Goal: Transaction & Acquisition: Purchase product/service

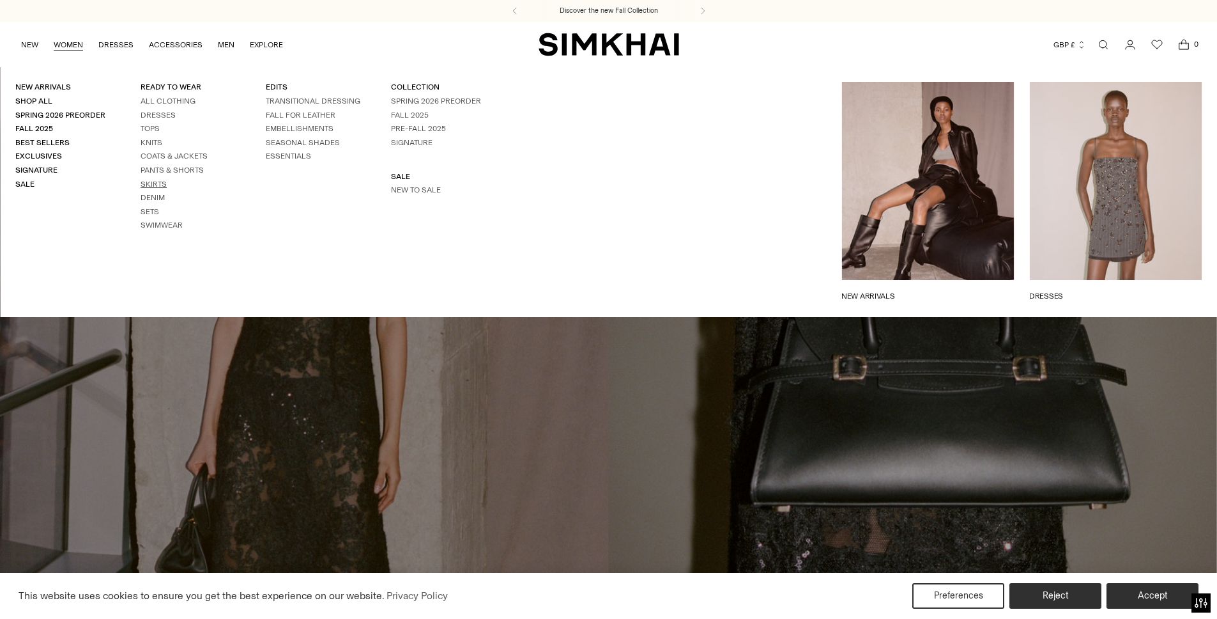
click at [157, 185] on link "Skirts" at bounding box center [154, 184] width 26 height 9
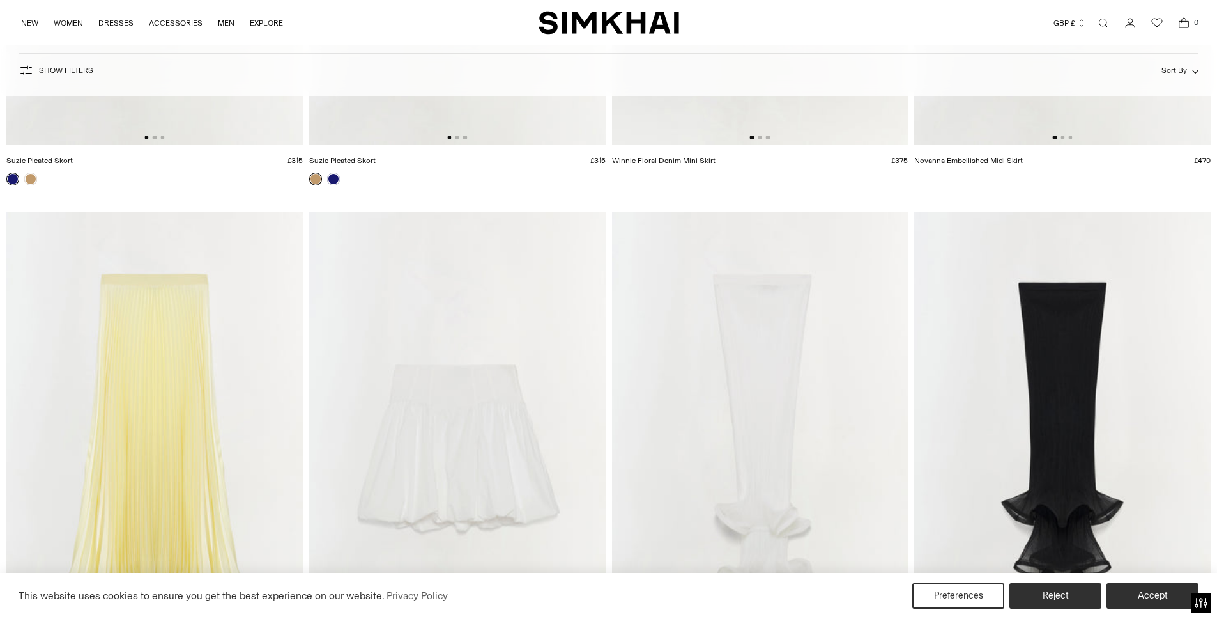
scroll to position [2508, 0]
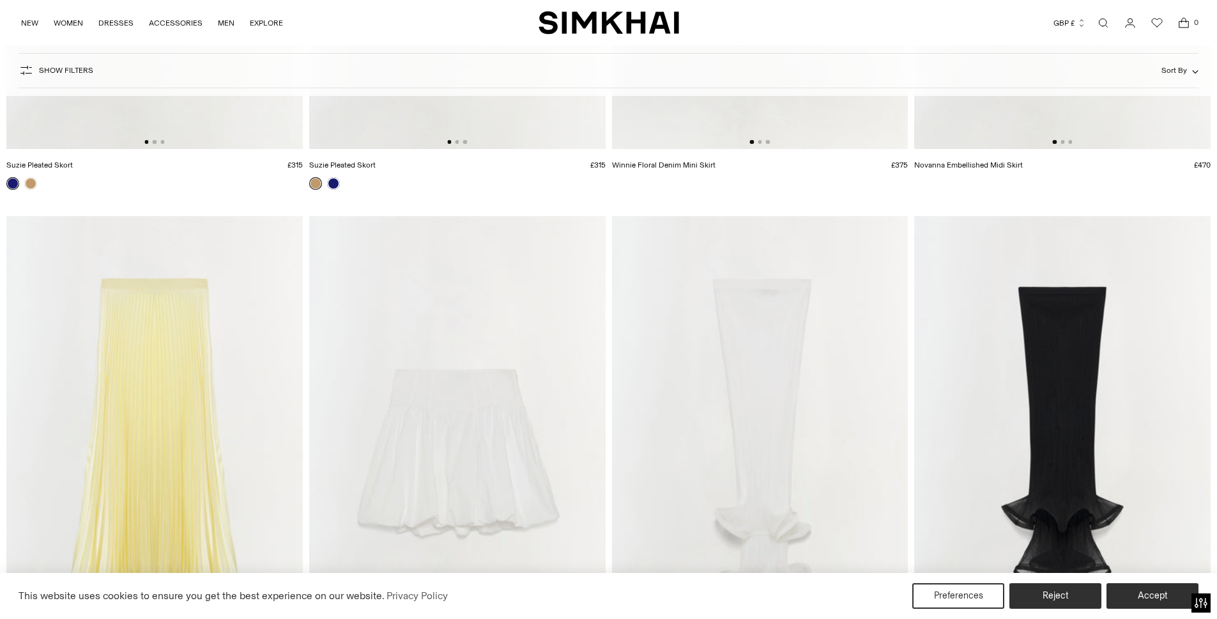
click at [197, 252] on img at bounding box center [154, 438] width 297 height 445
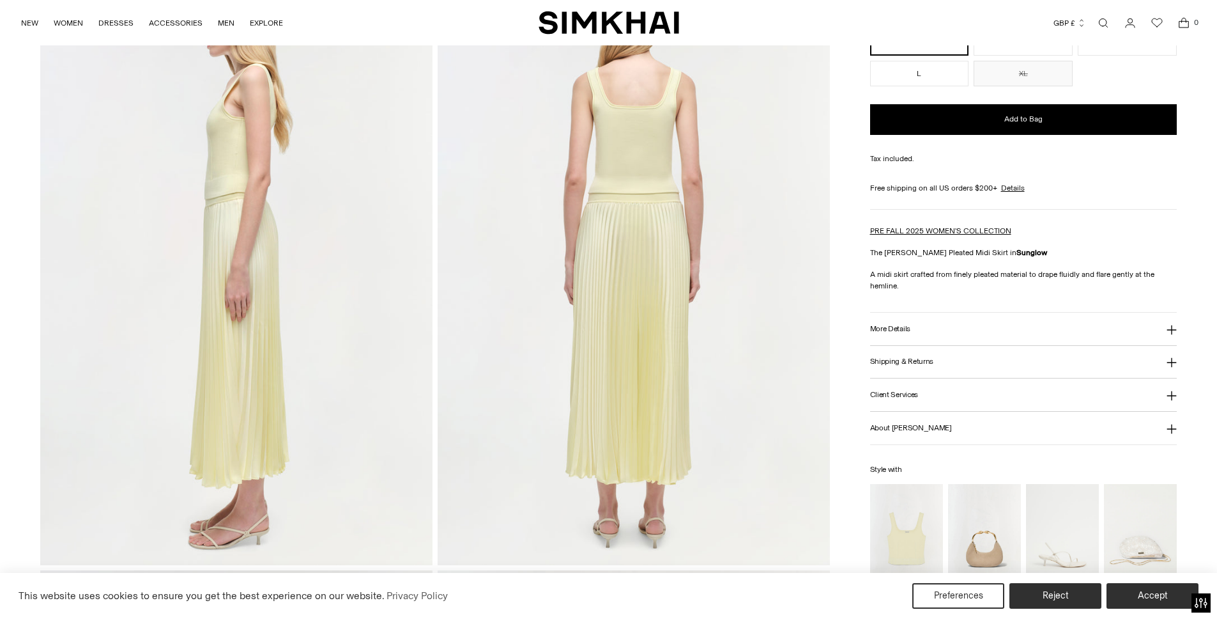
scroll to position [845, 0]
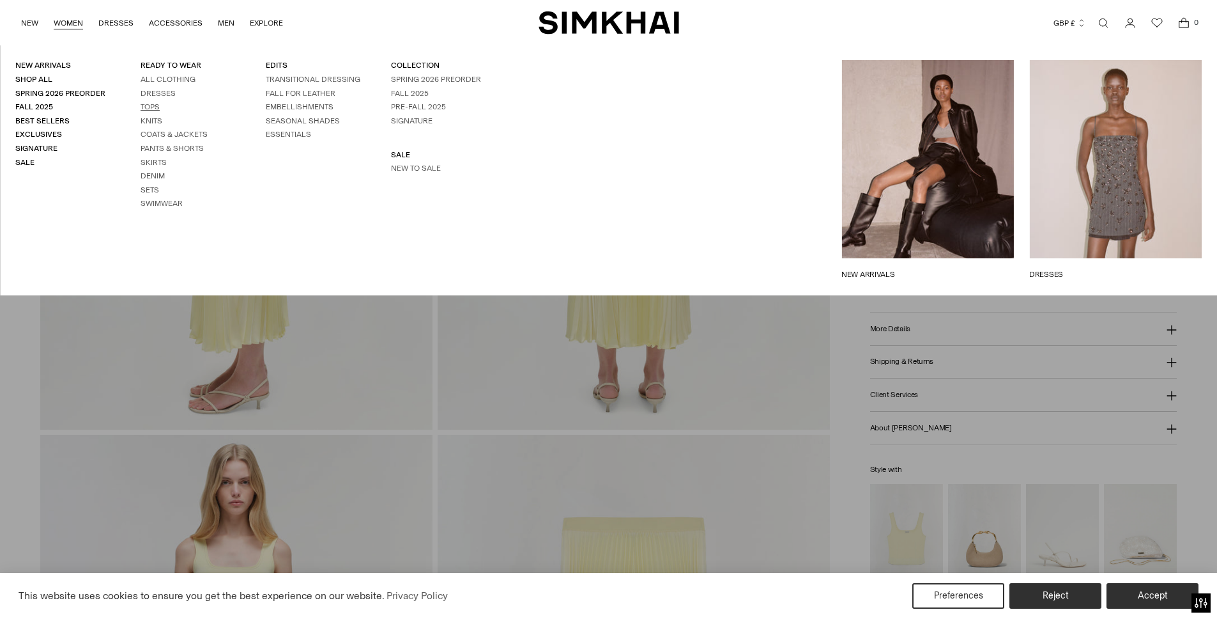
click at [158, 102] on link "Tops" at bounding box center [150, 106] width 19 height 9
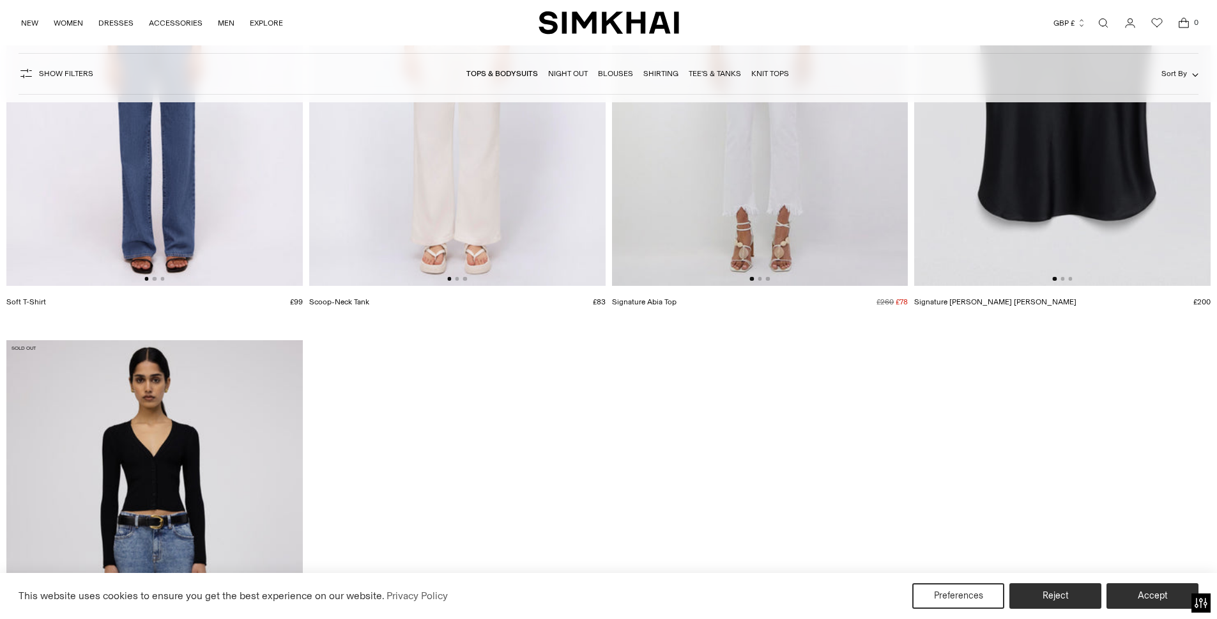
scroll to position [14021, 0]
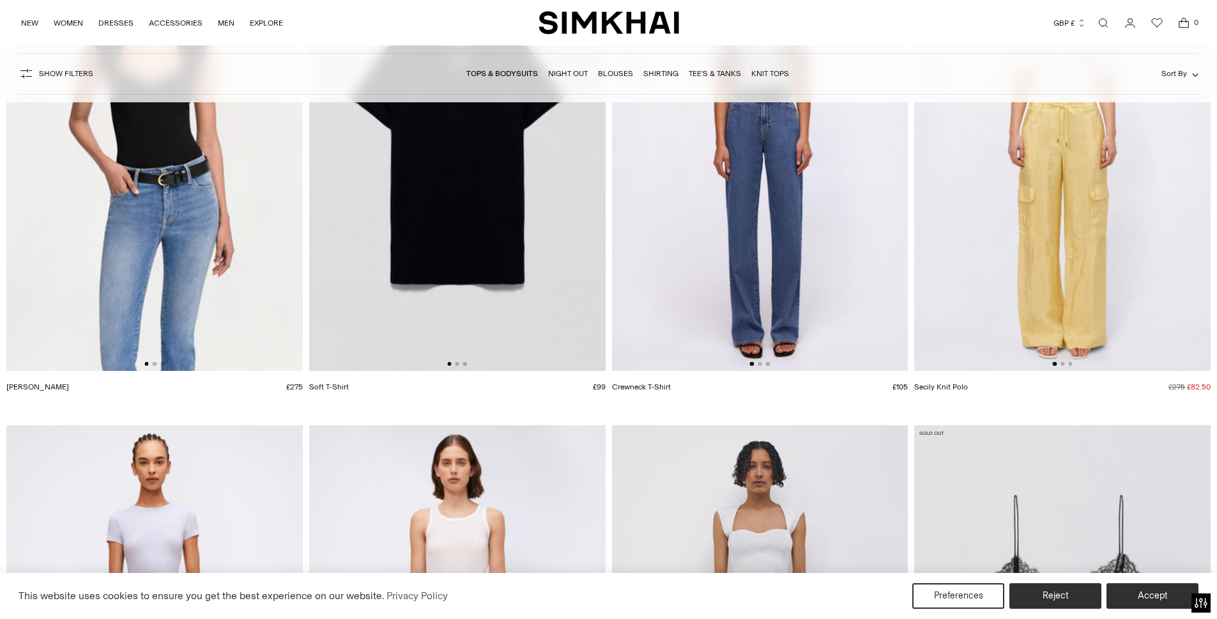
click at [957, 113] on img at bounding box center [1062, 149] width 297 height 445
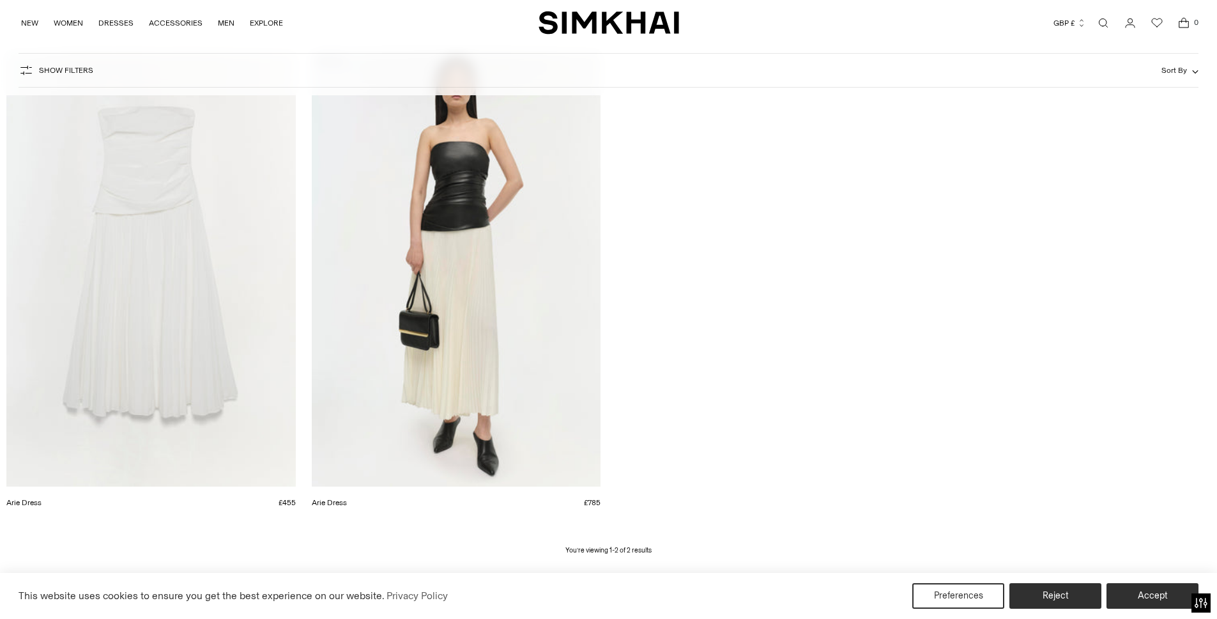
scroll to position [192, 0]
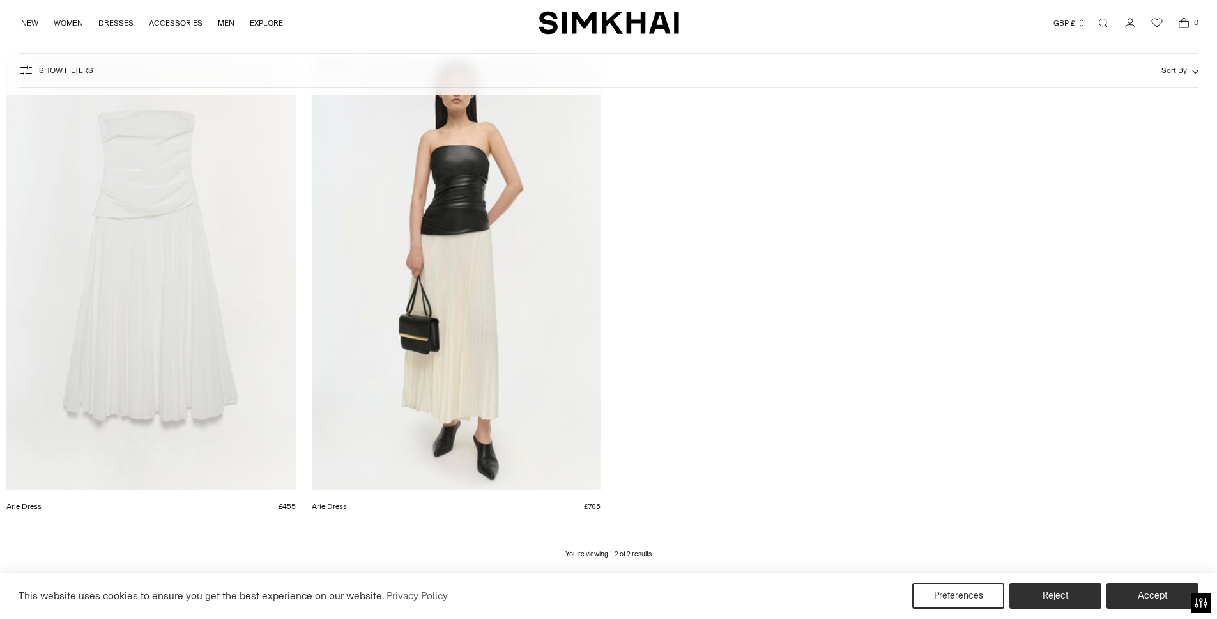
click at [42, 502] on link "Arie Dress" at bounding box center [23, 506] width 35 height 9
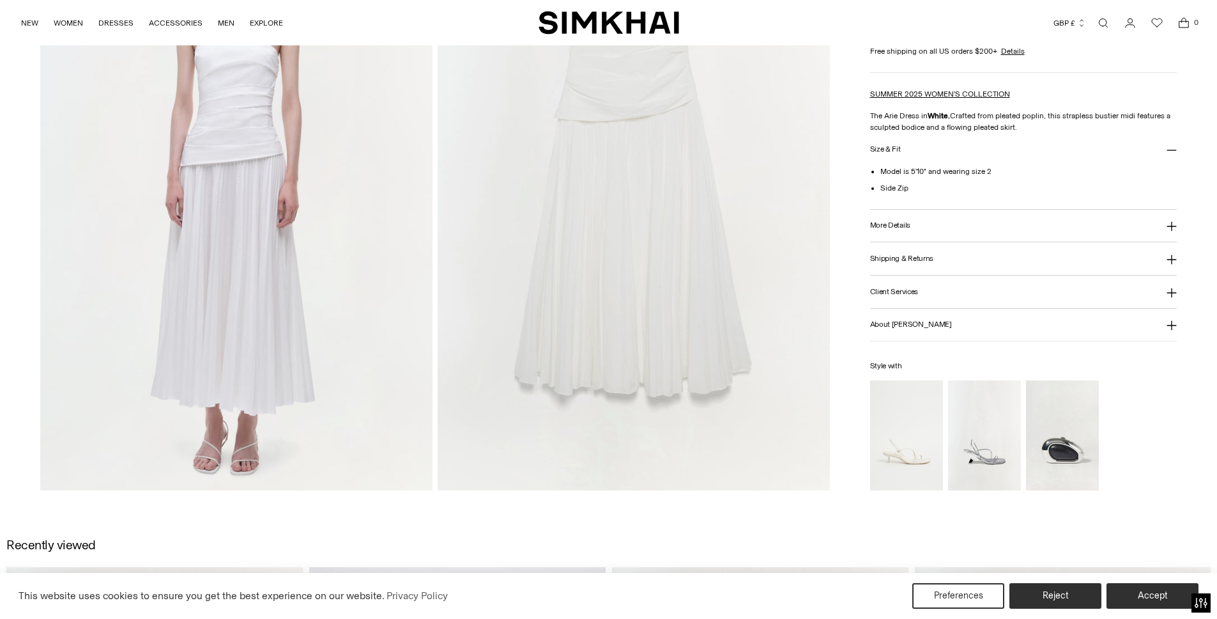
scroll to position [1555, 0]
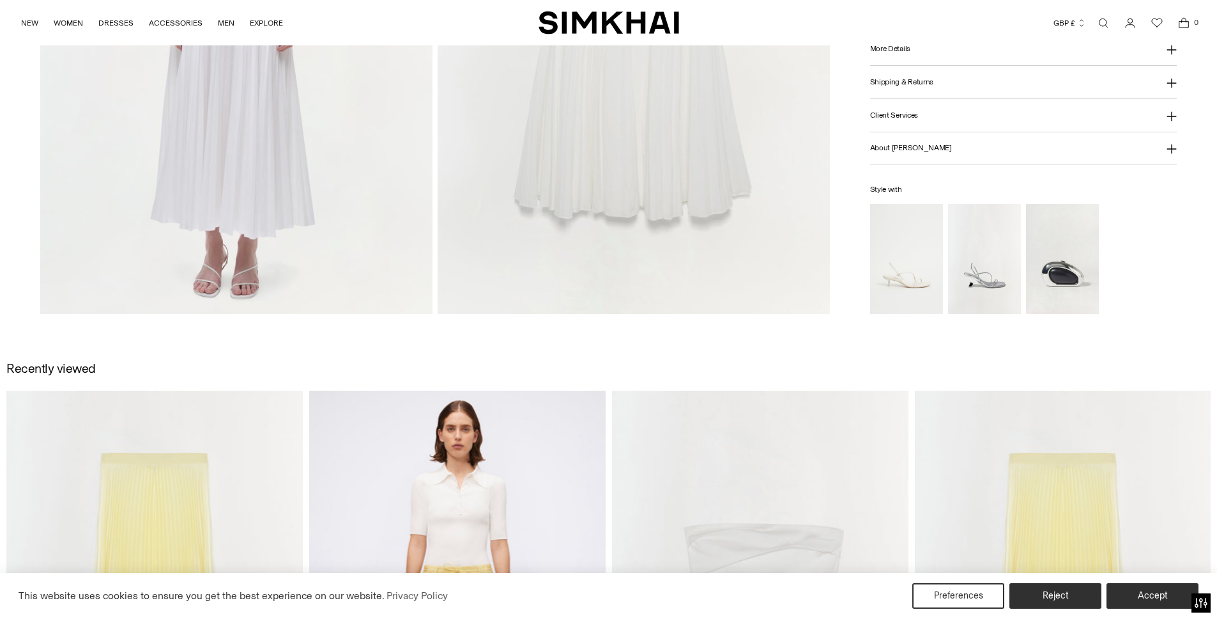
click at [942, 84] on button "Shipping & Returns" at bounding box center [1023, 82] width 307 height 33
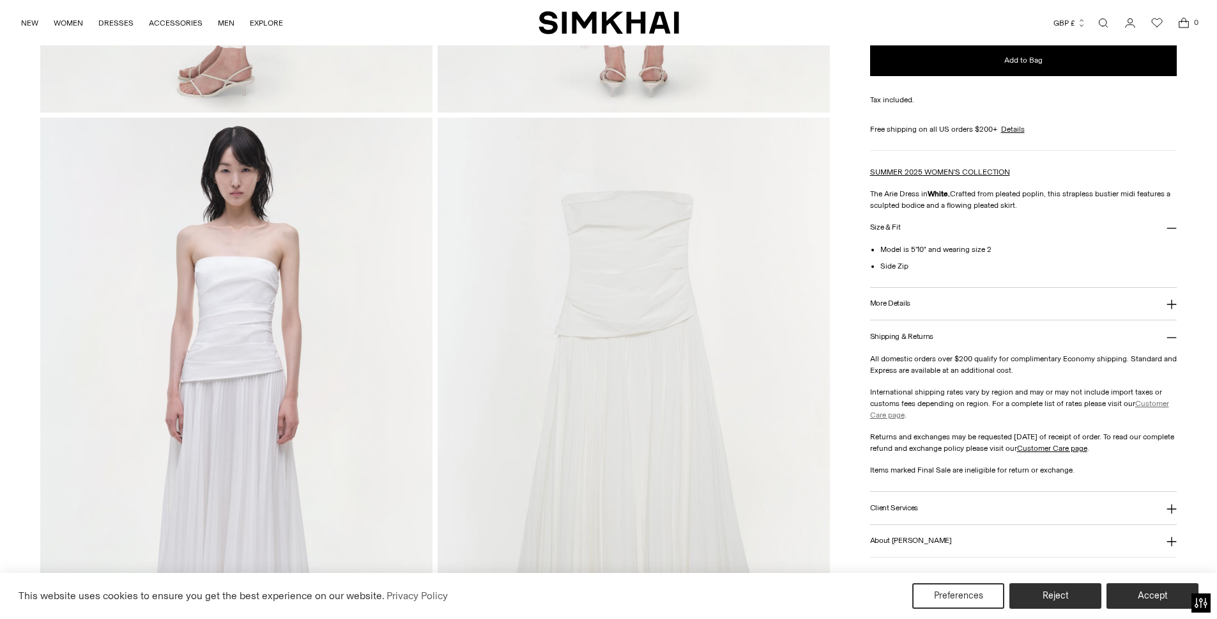
scroll to position [1023, 0]
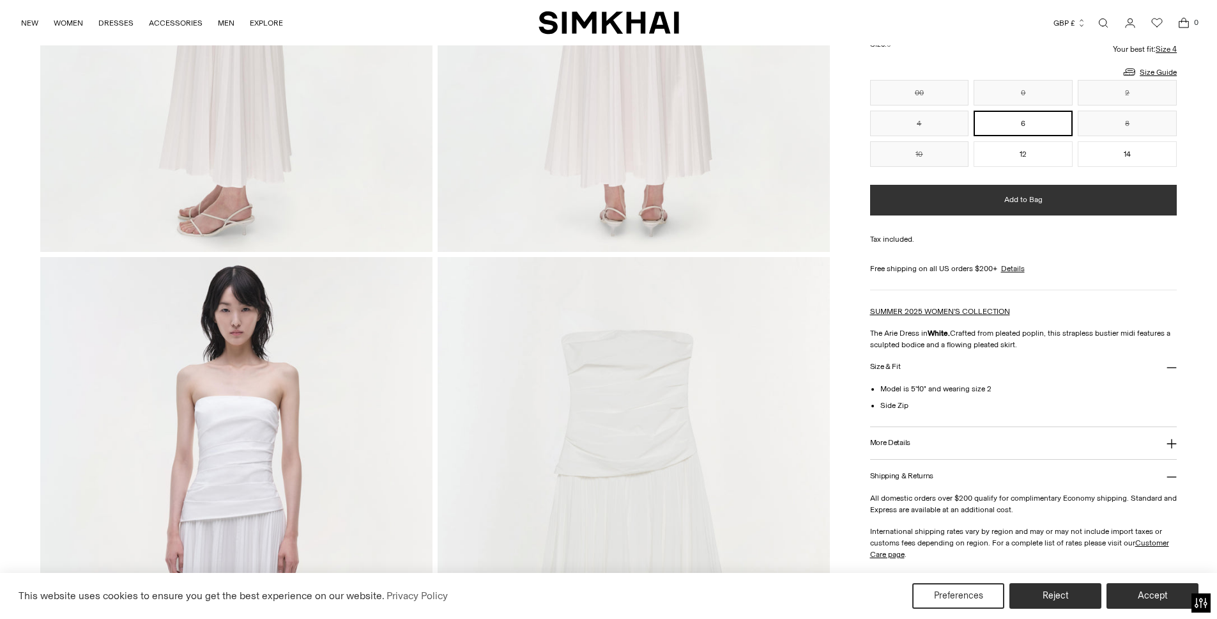
click at [982, 192] on button "Add to Bag" at bounding box center [1023, 200] width 307 height 31
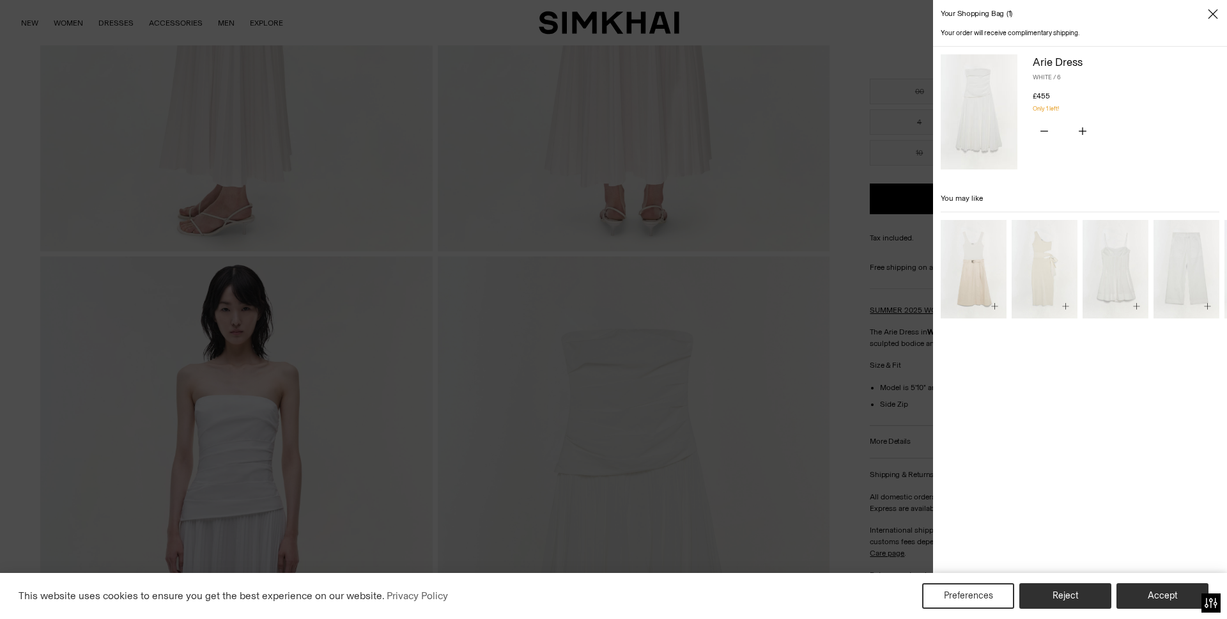
click at [1109, 460] on div "Your order will receive complimentary shipping. Arie Dress WHITE / 6 £455 Unit …" at bounding box center [1080, 323] width 294 height 590
click at [1061, 610] on div "This website uses cookies to ensure you get the best experience on our website.…" at bounding box center [613, 596] width 1227 height 46
click at [1061, 608] on div "This website uses cookies to ensure you get the best experience on our website.…" at bounding box center [613, 596] width 1227 height 46
click at [1063, 601] on button "Reject" at bounding box center [1065, 596] width 92 height 26
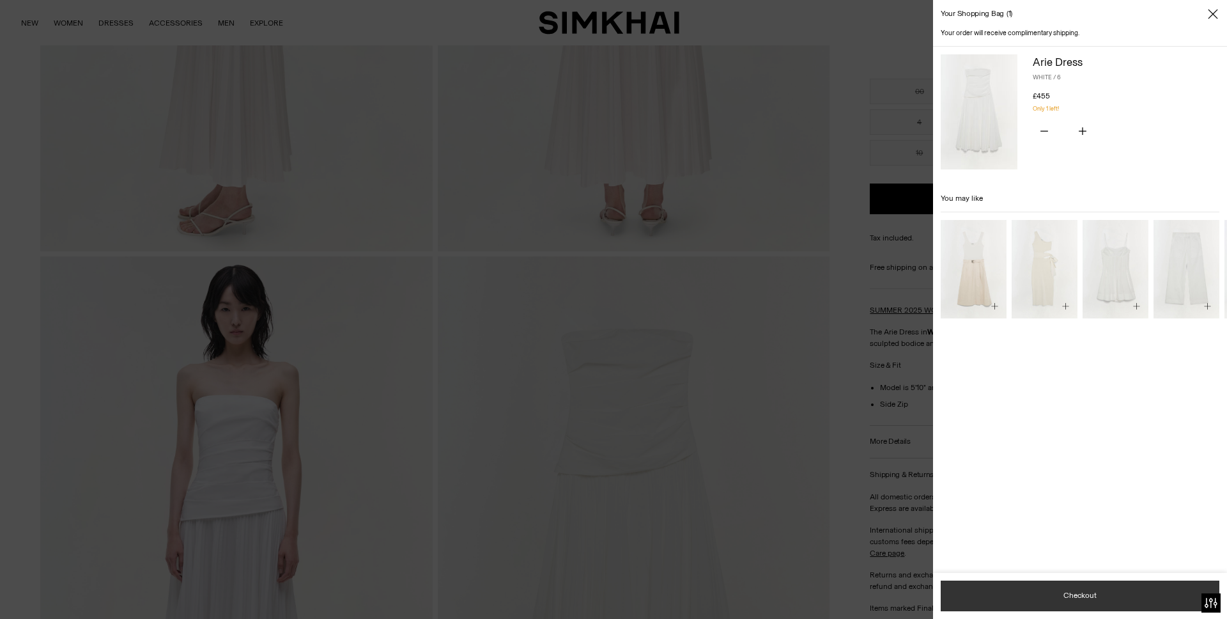
click at [1065, 587] on button "Checkout" at bounding box center [1080, 595] width 279 height 31
click at [527, 174] on div at bounding box center [613, 309] width 1227 height 619
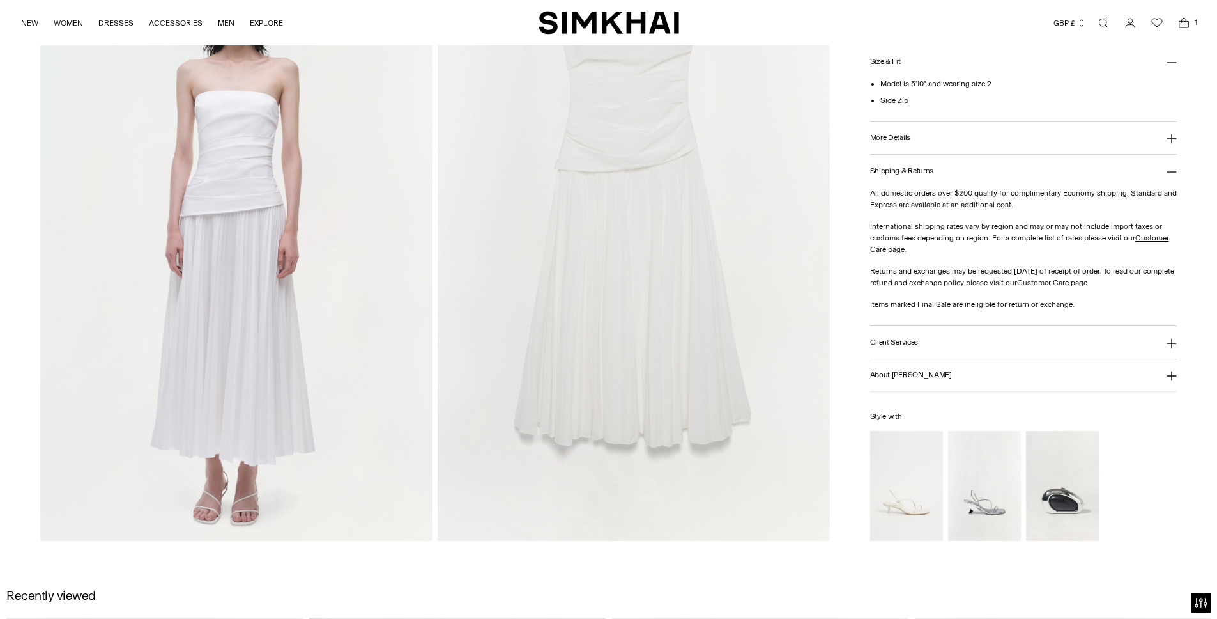
scroll to position [1261, 0]
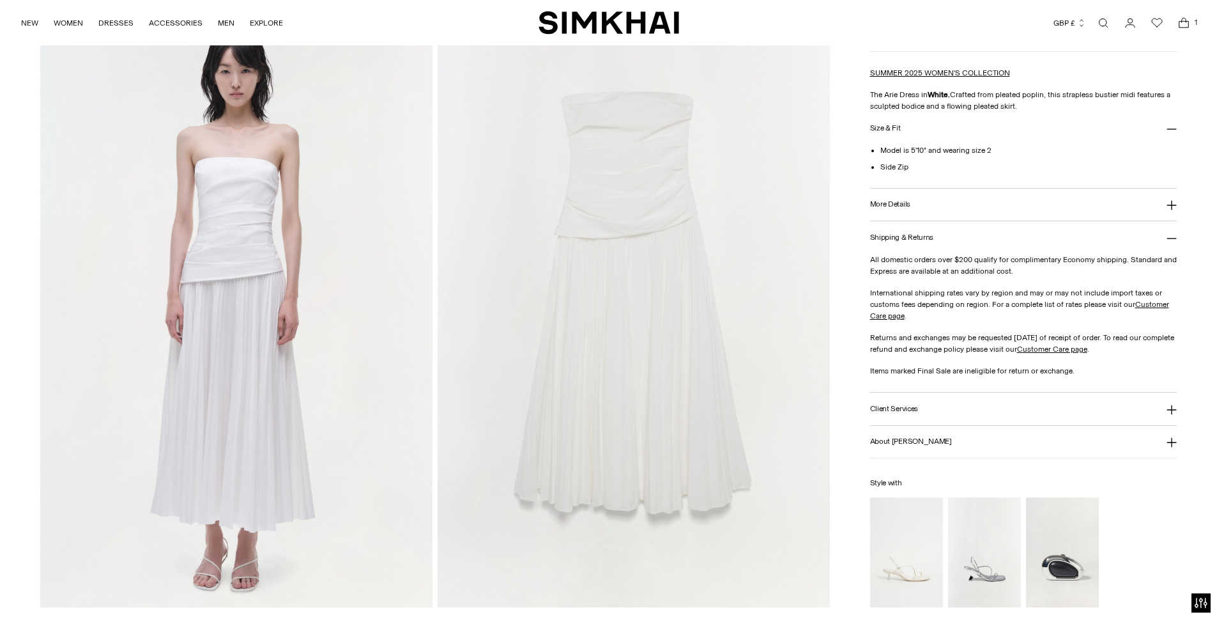
click at [932, 208] on button "More Details" at bounding box center [1023, 205] width 307 height 33
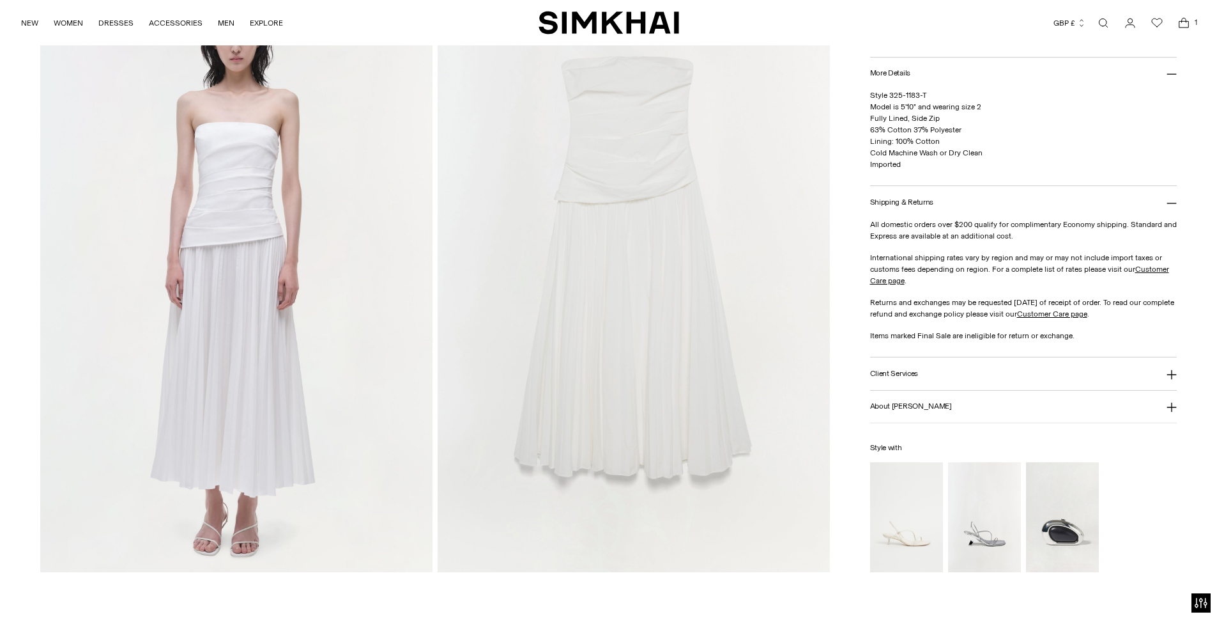
scroll to position [1265, 0]
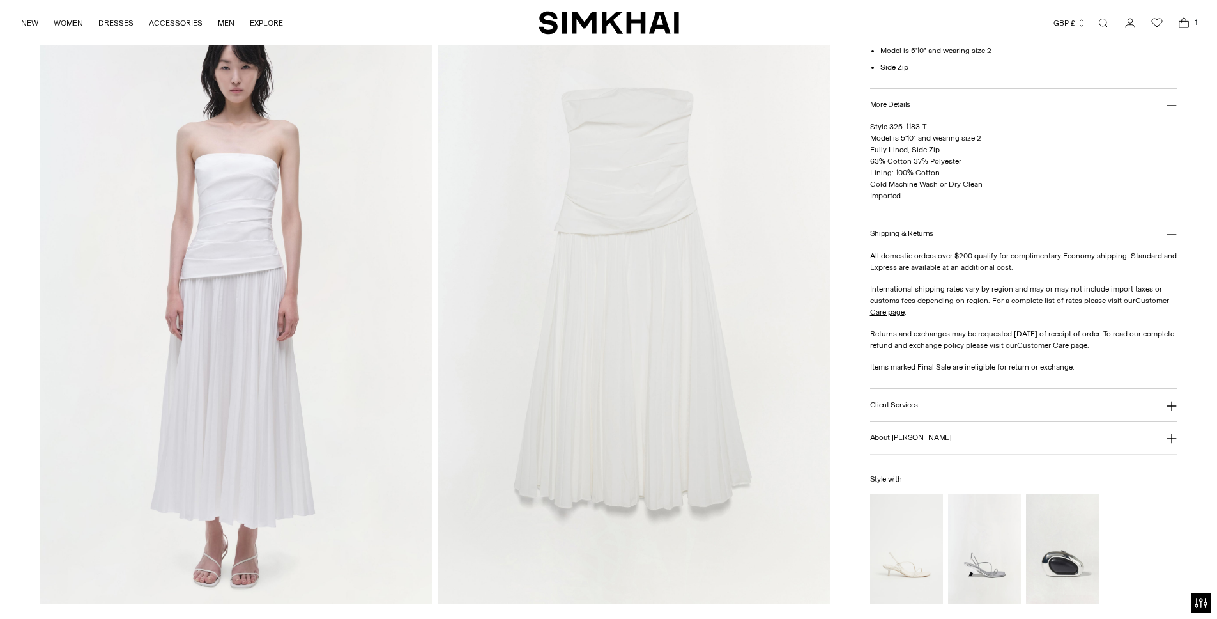
click at [941, 399] on button "Client Services" at bounding box center [1023, 405] width 307 height 33
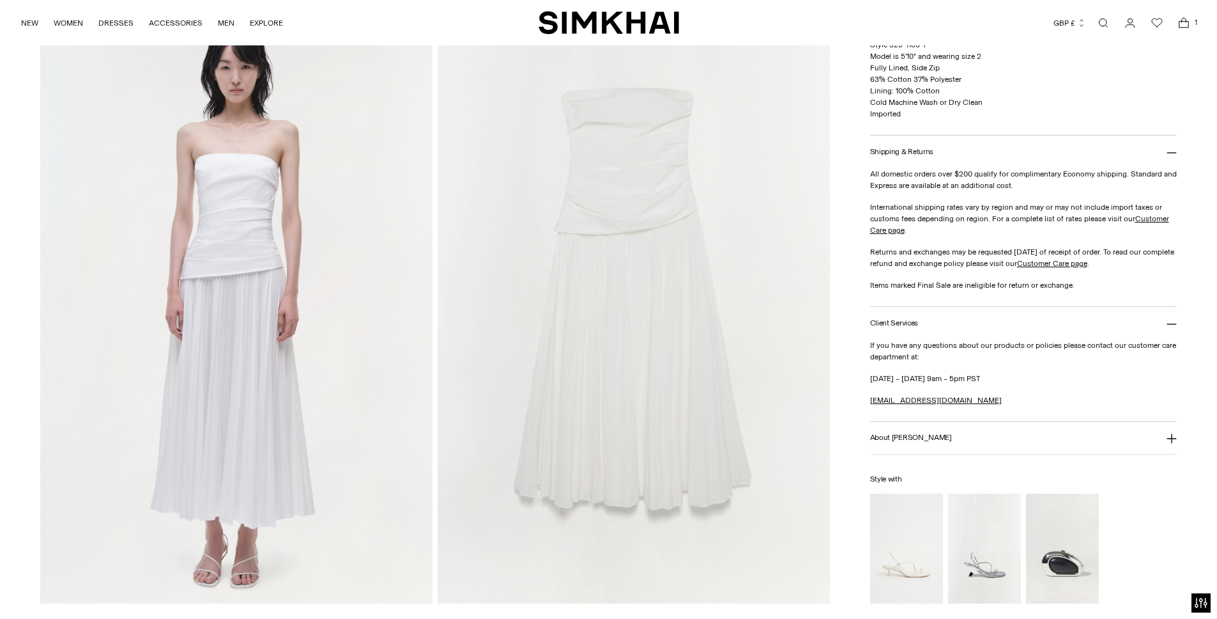
click at [927, 444] on button "About [PERSON_NAME]" at bounding box center [1023, 438] width 307 height 33
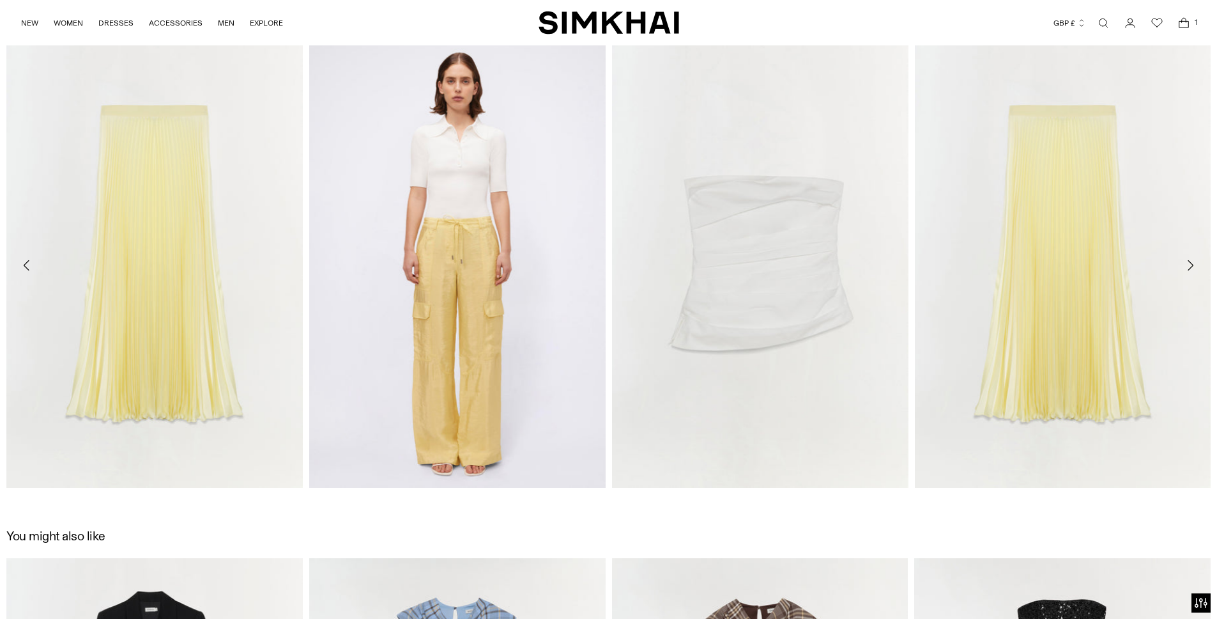
scroll to position [1968, 0]
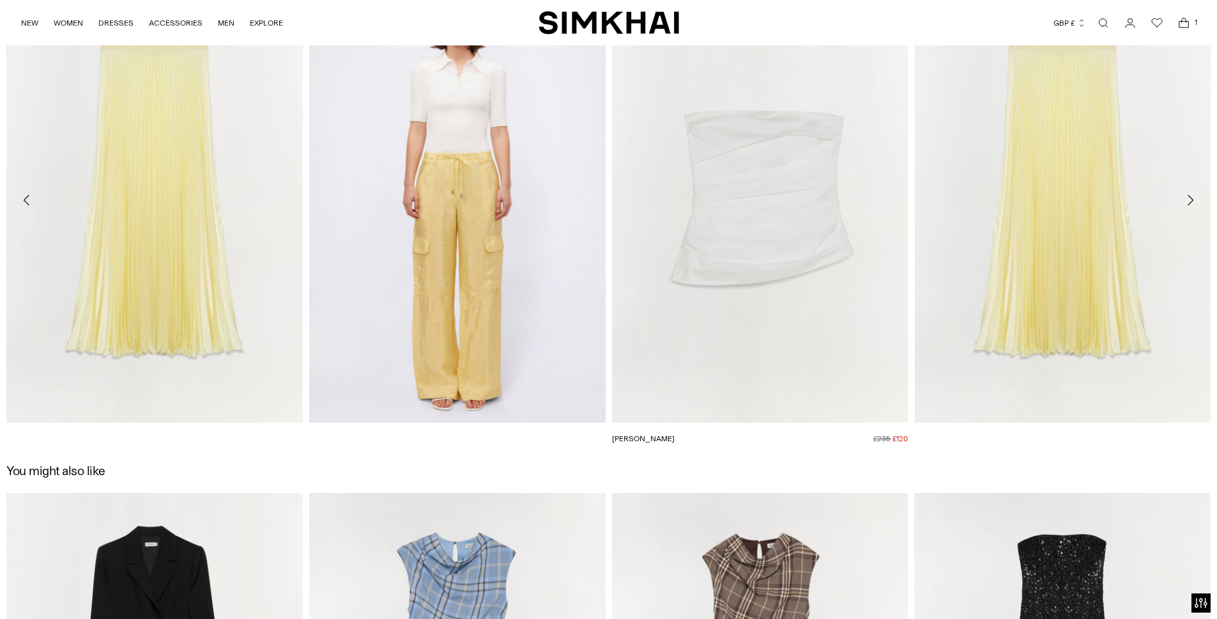
click at [675, 434] on link "[PERSON_NAME]" at bounding box center [643, 438] width 63 height 9
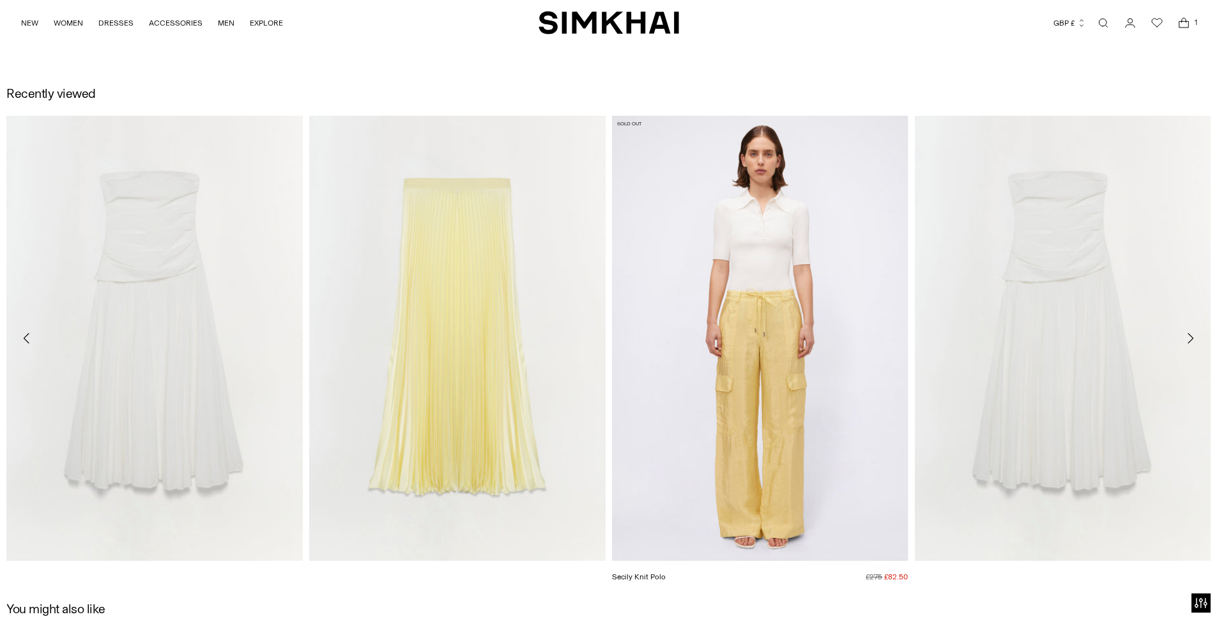
scroll to position [1408, 0]
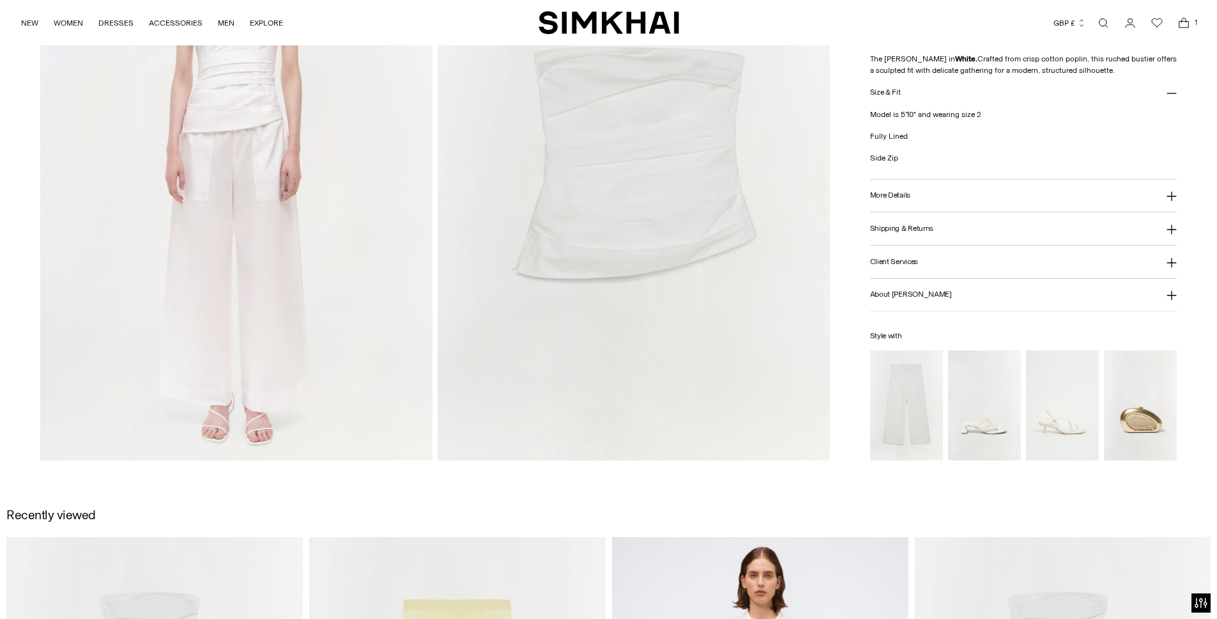
click at [0, 0] on img "Arden Cotton Pant" at bounding box center [0, 0] width 0 height 0
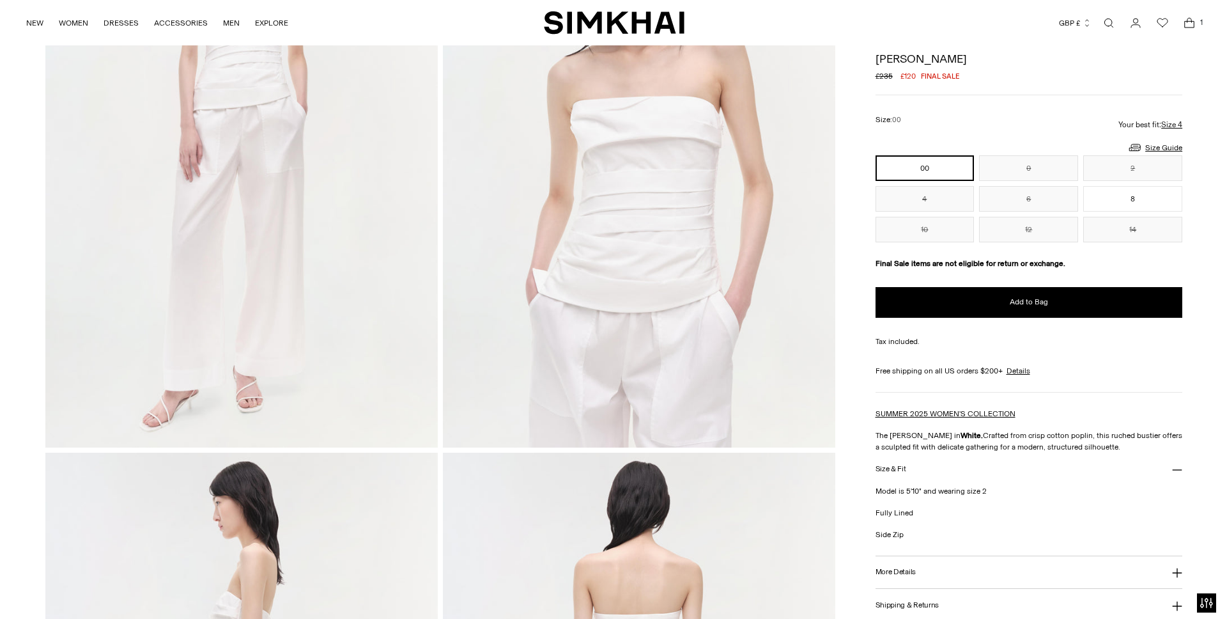
scroll to position [0, 0]
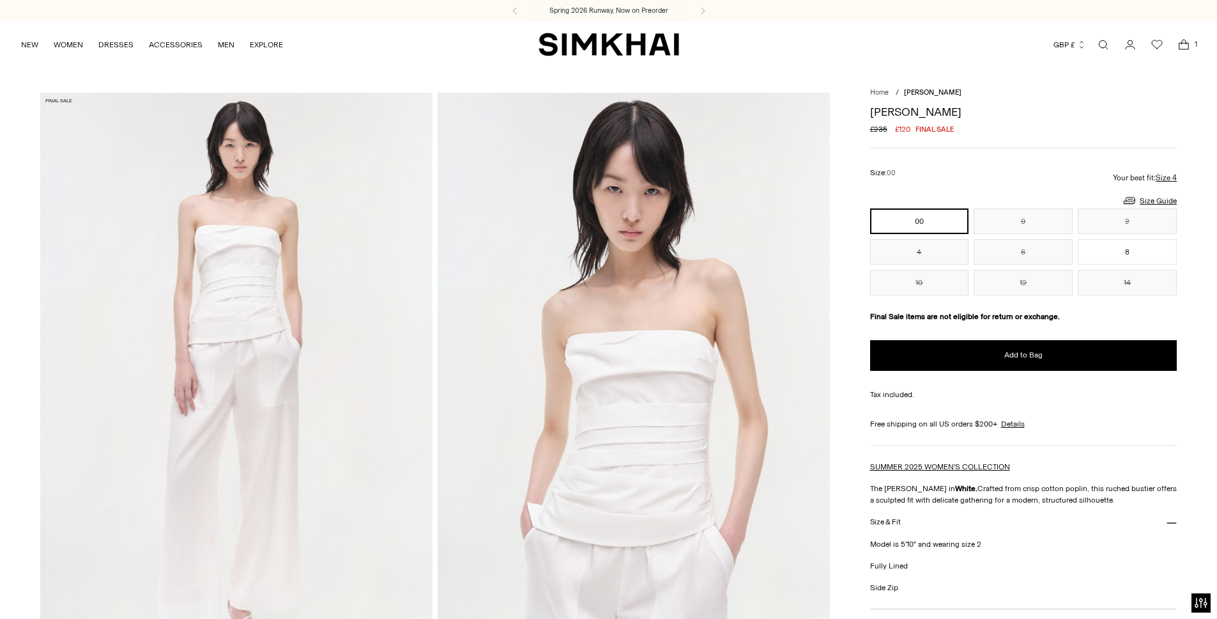
click at [1191, 45] on span "1" at bounding box center [1197, 44] width 12 height 12
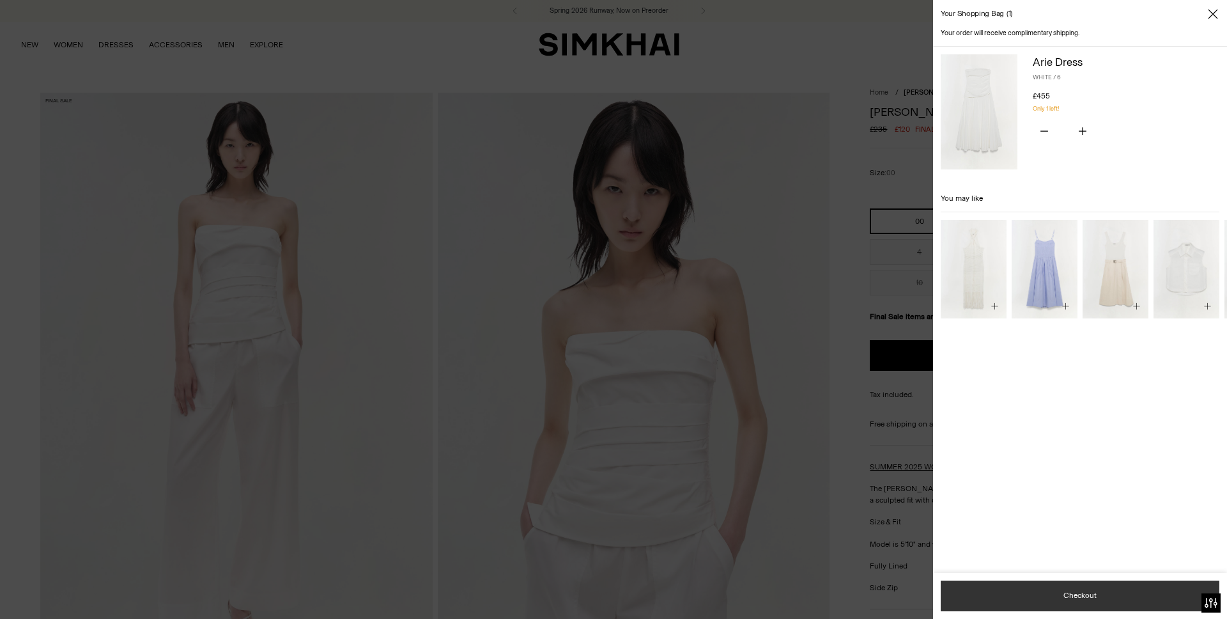
click at [1083, 606] on button "Checkout" at bounding box center [1080, 595] width 279 height 31
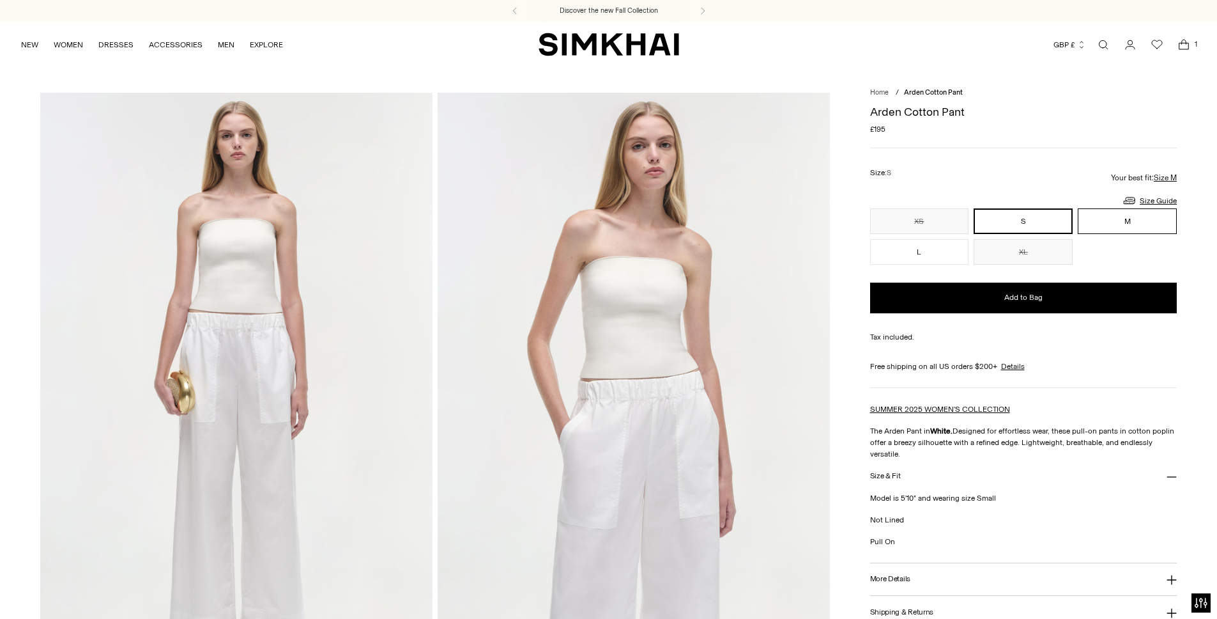
click at [1148, 217] on button "M" at bounding box center [1127, 221] width 99 height 26
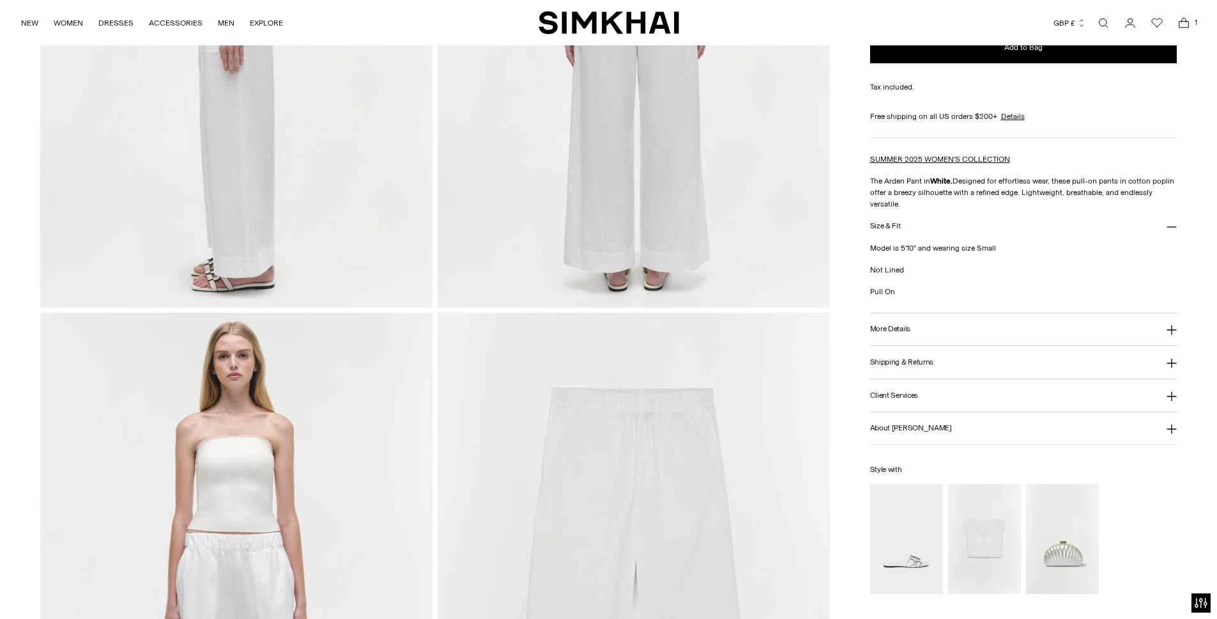
scroll to position [1112, 0]
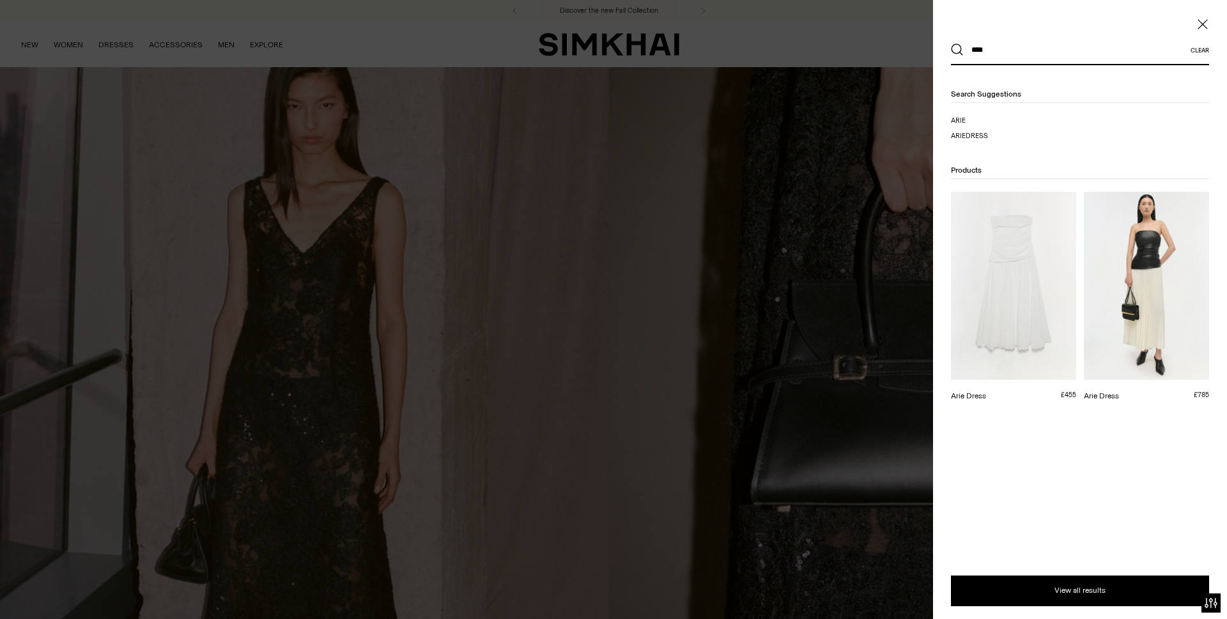
type input "****"
click at [997, 263] on img at bounding box center [1013, 286] width 125 height 188
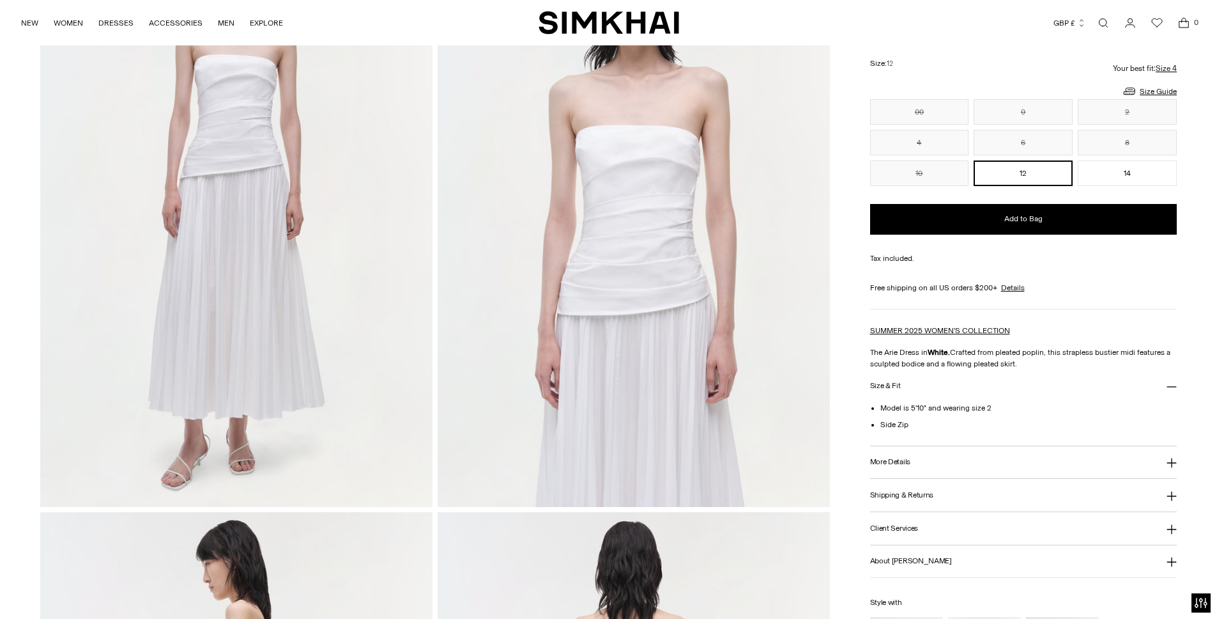
scroll to position [341, 0]
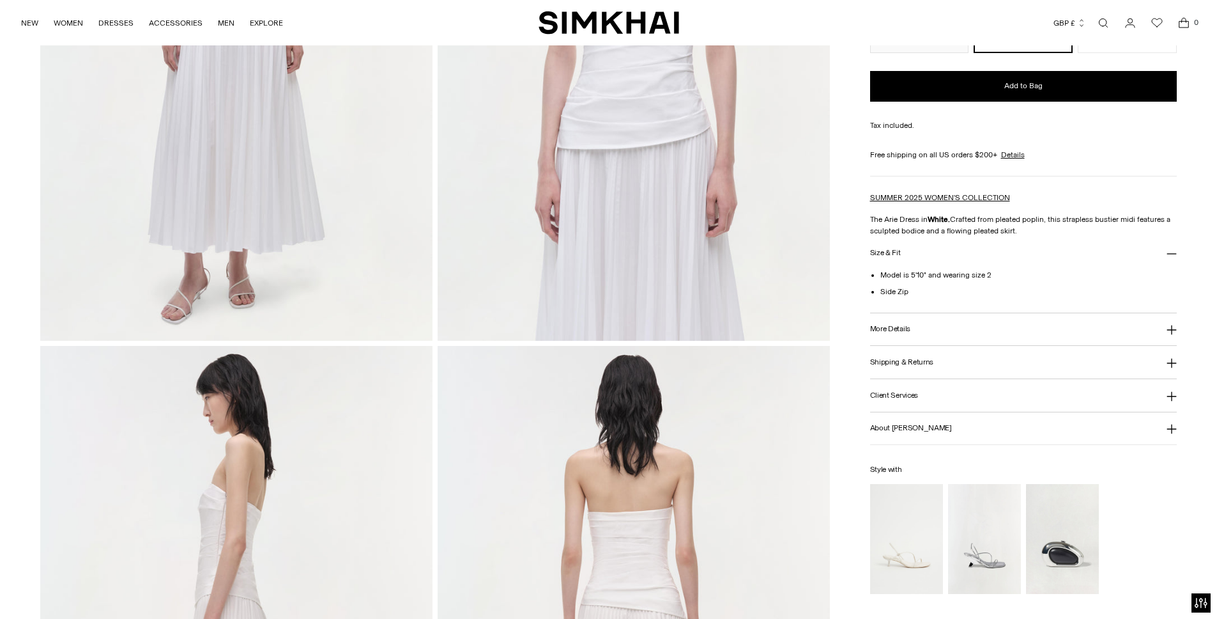
click at [950, 367] on button "Shipping & Returns" at bounding box center [1023, 362] width 307 height 33
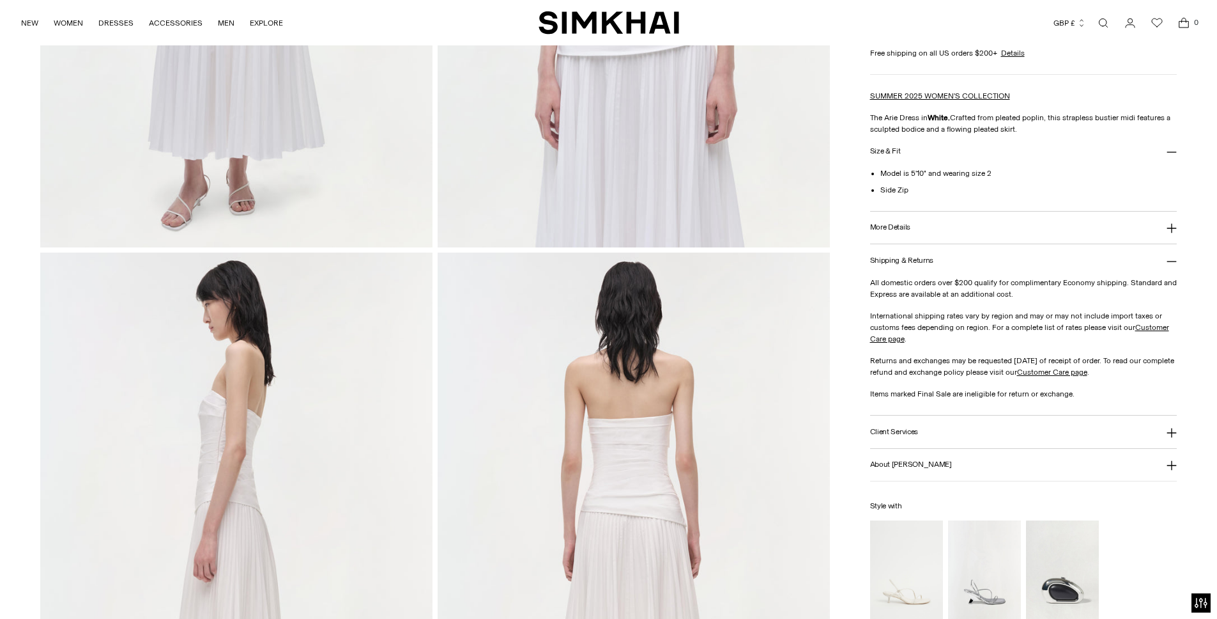
scroll to position [446, 0]
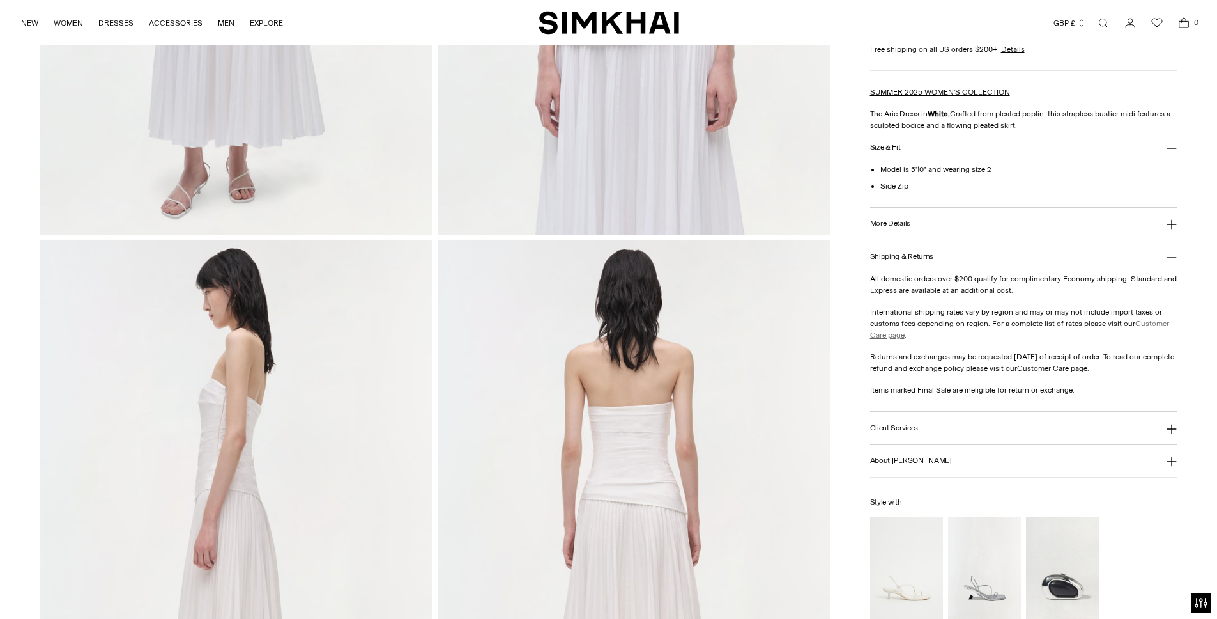
click at [895, 337] on link "Customer Care page" at bounding box center [1019, 329] width 299 height 20
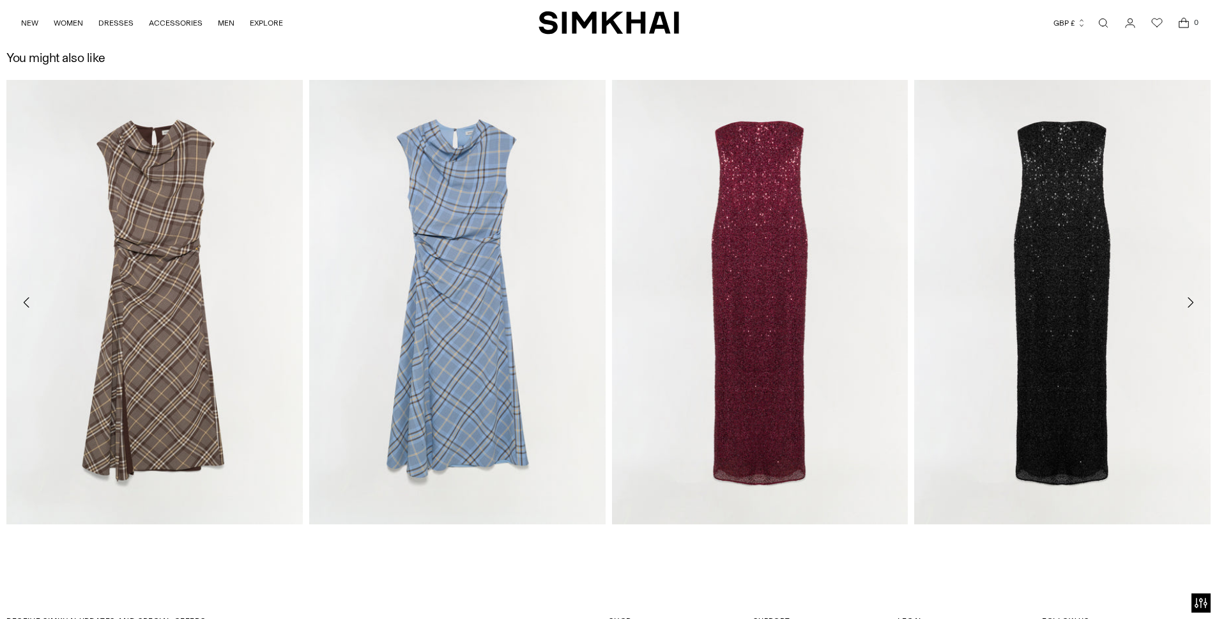
scroll to position [2569, 0]
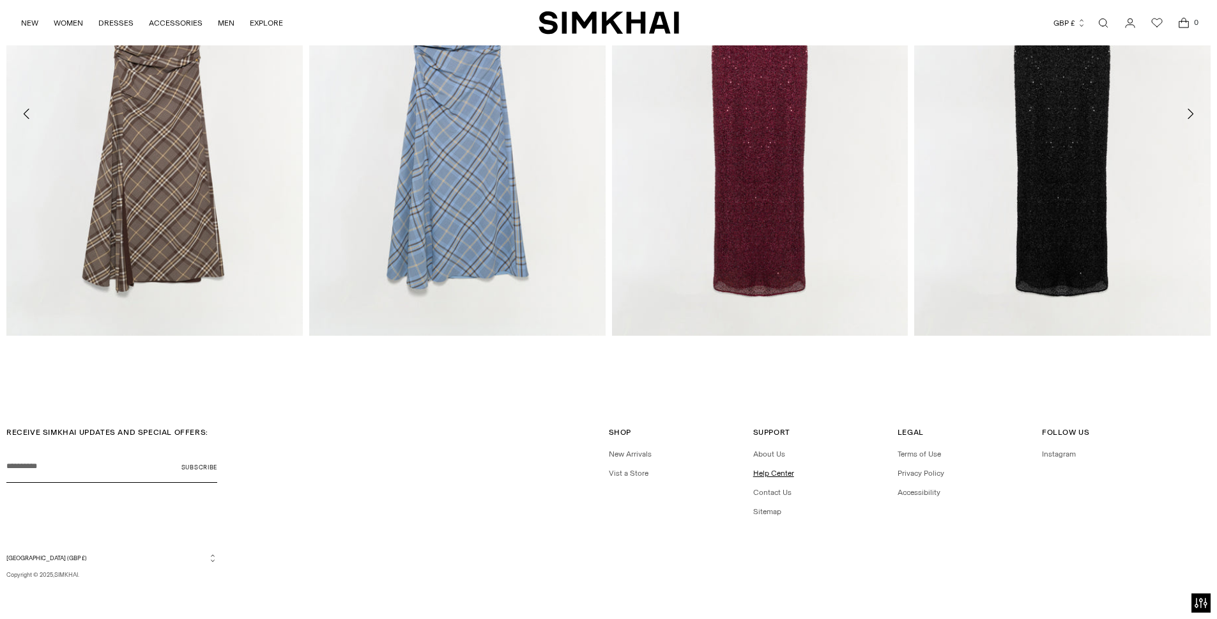
click at [780, 468] on link "Help Center" at bounding box center [773, 472] width 41 height 9
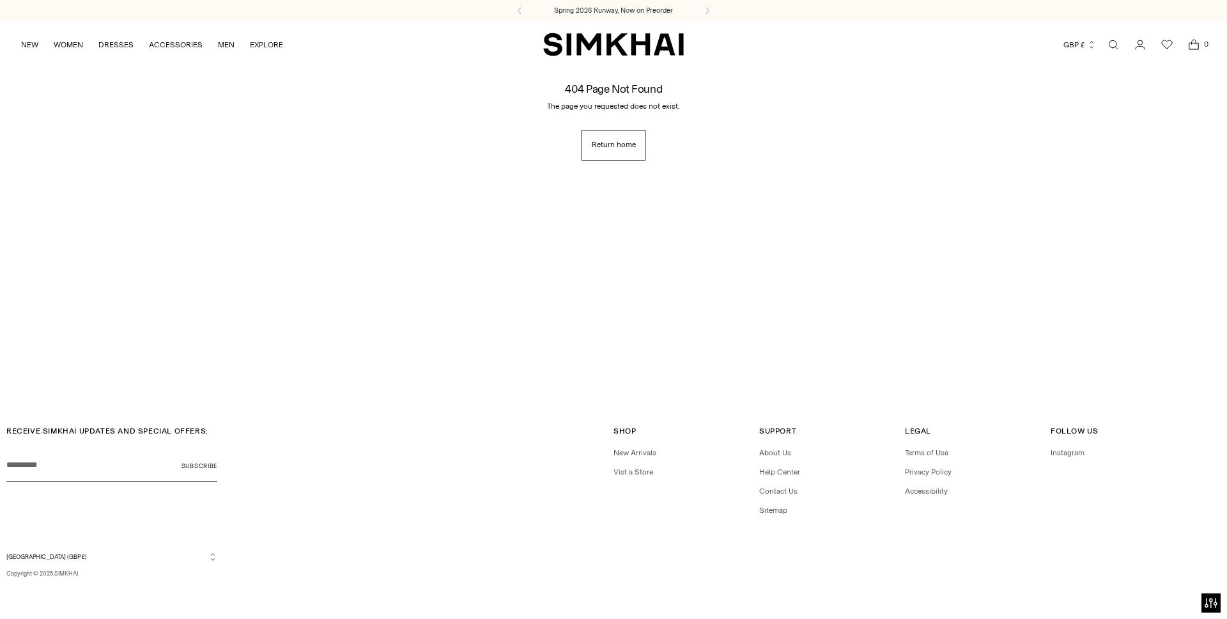
click at [778, 479] on ul "About Us Help Center Contact Us Sitemap" at bounding box center [826, 481] width 134 height 69
click at [789, 468] on link "Help Center" at bounding box center [779, 471] width 41 height 9
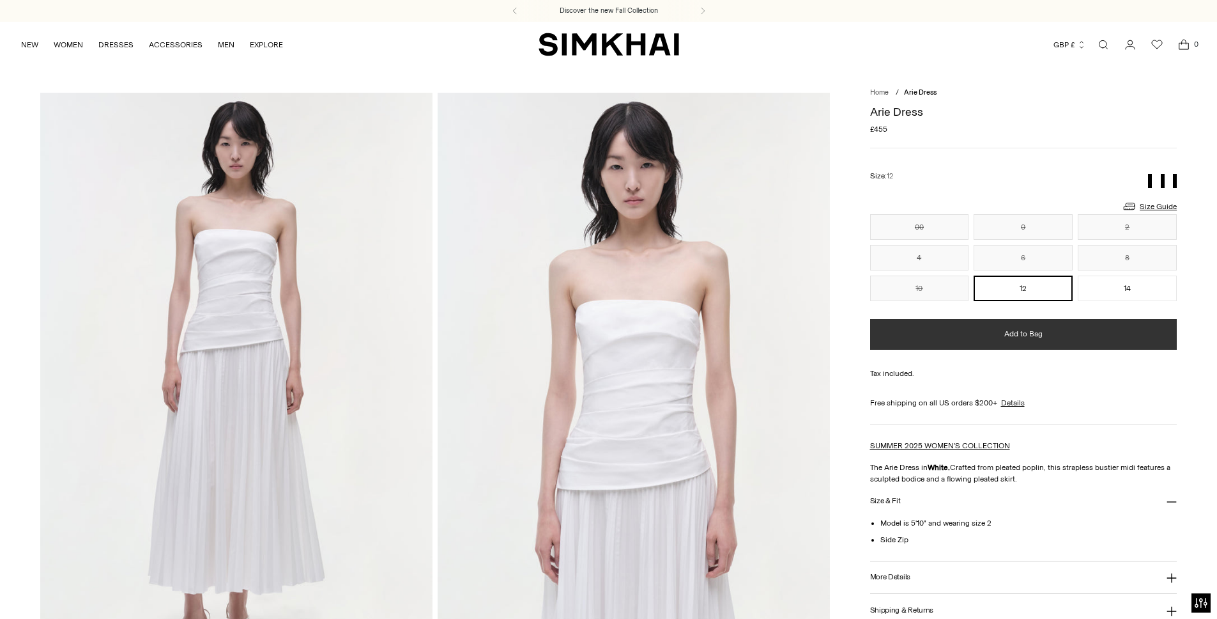
click at [975, 338] on button "Add to Bag" at bounding box center [1023, 334] width 307 height 31
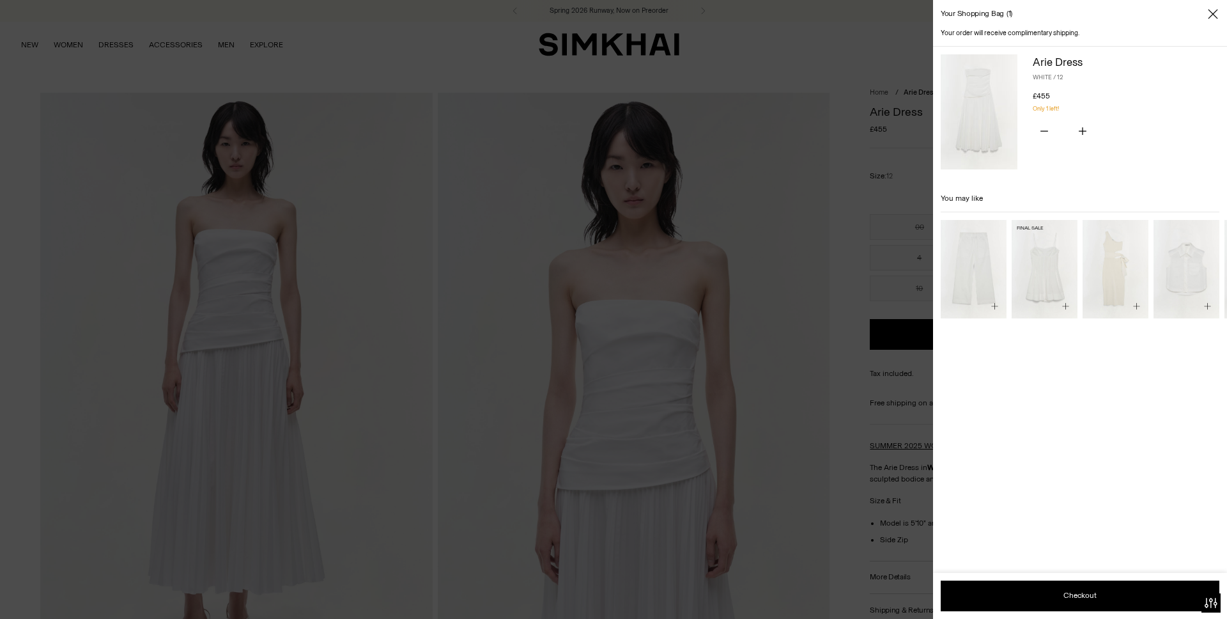
click at [0, 0] on img "Kitt Cotton Mini Dress" at bounding box center [0, 0] width 0 height 0
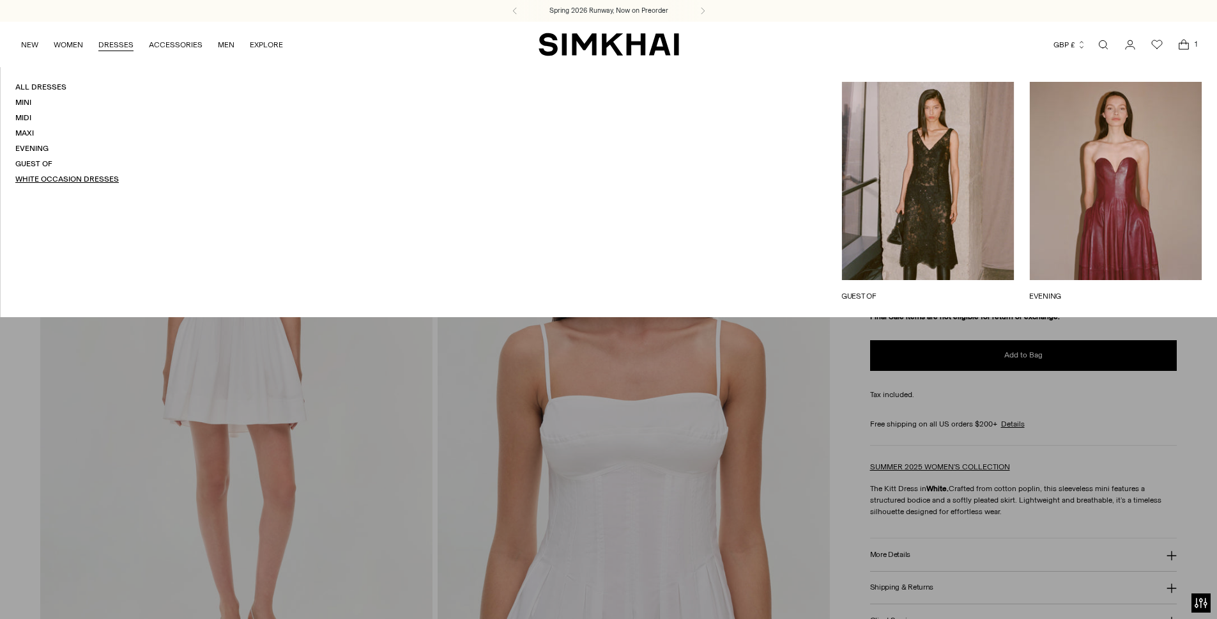
click at [31, 177] on link "White Occasion Dresses" at bounding box center [67, 178] width 104 height 9
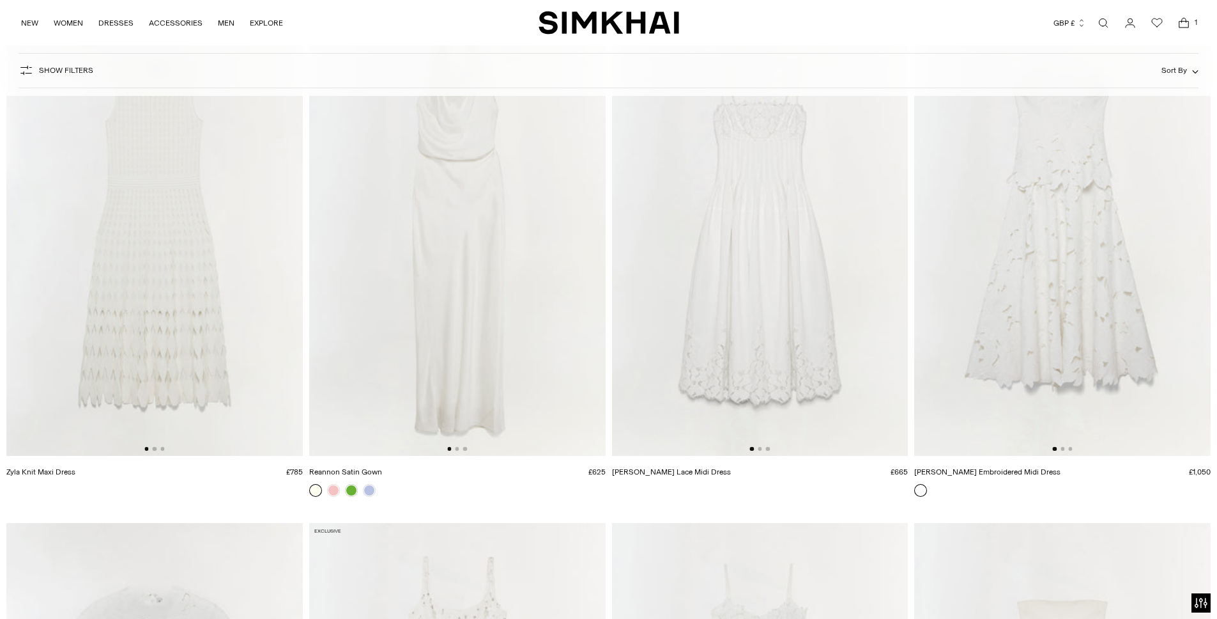
scroll to position [144, 0]
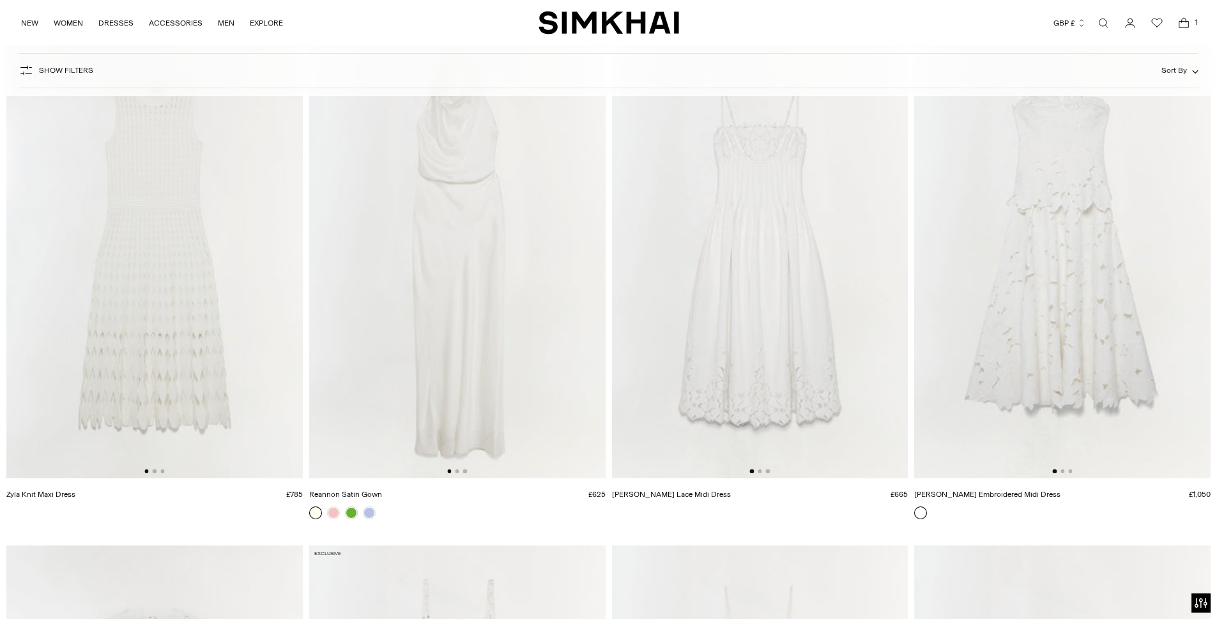
click at [812, 187] on img at bounding box center [760, 256] width 297 height 445
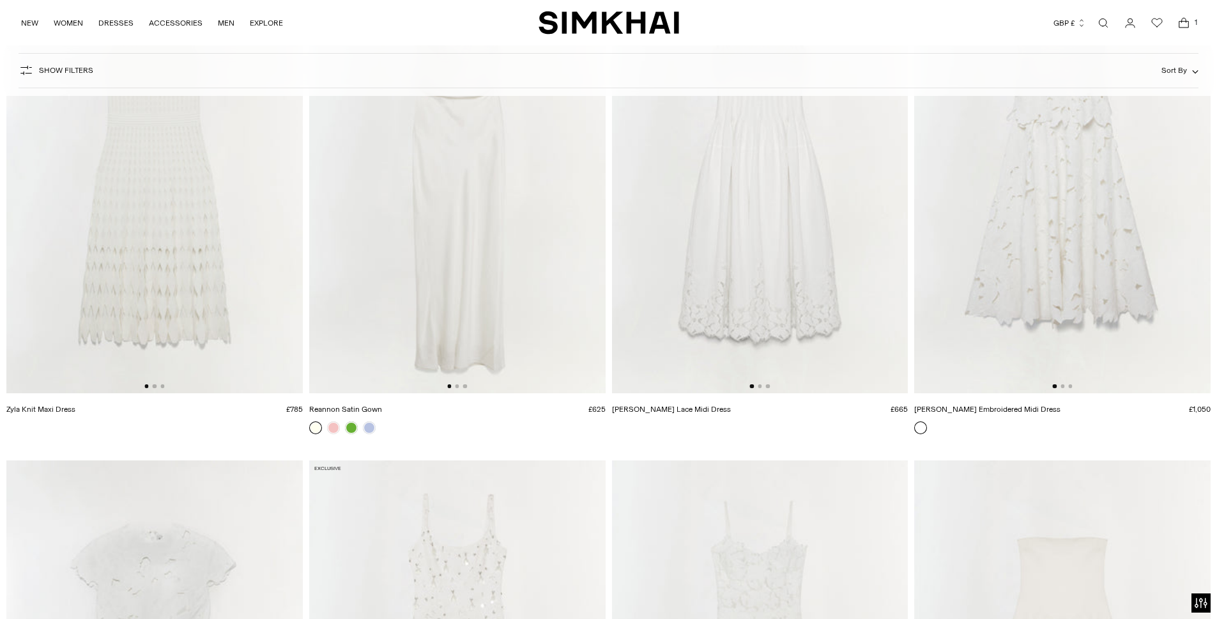
scroll to position [18, 0]
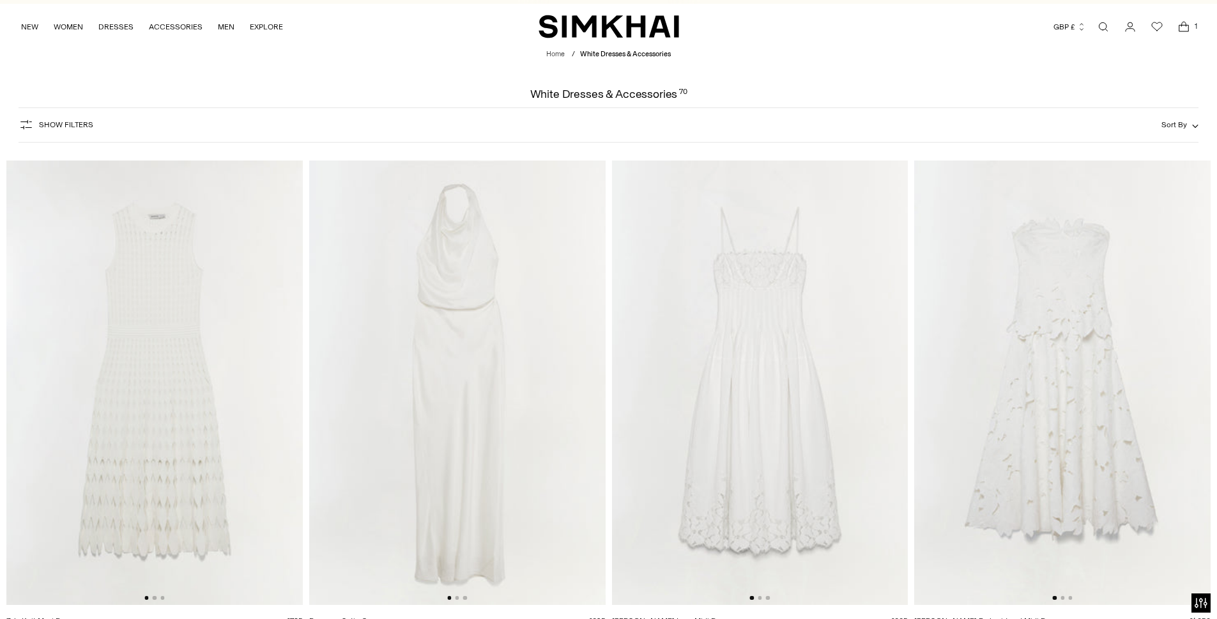
click at [968, 249] on img at bounding box center [1062, 382] width 297 height 445
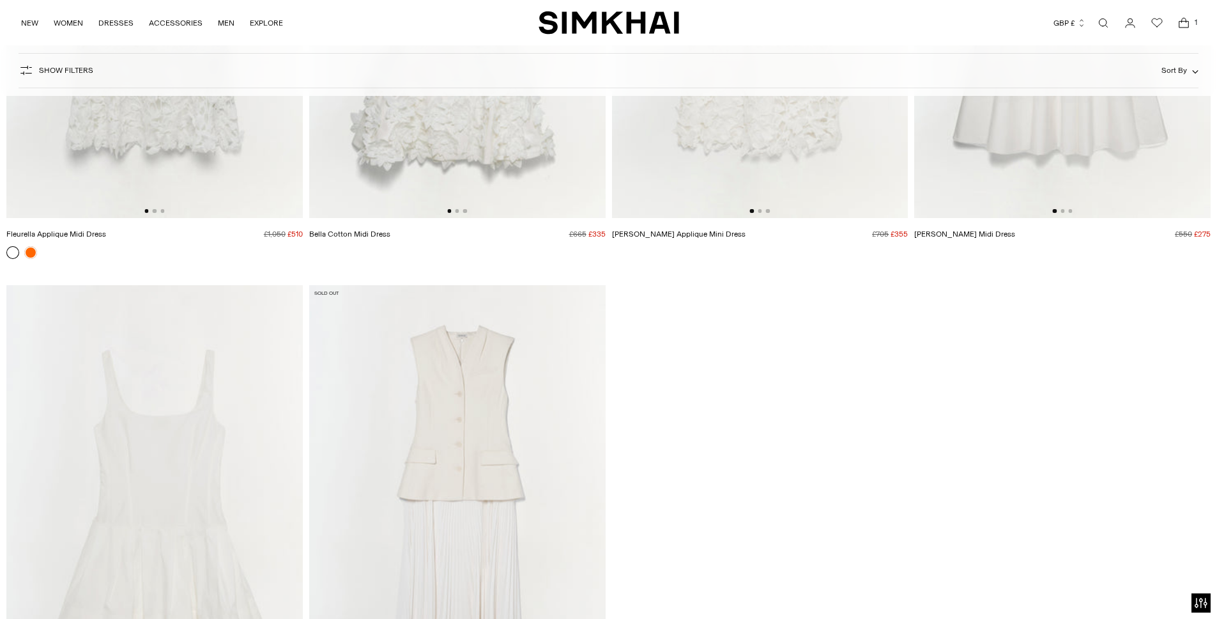
scroll to position [8833, 0]
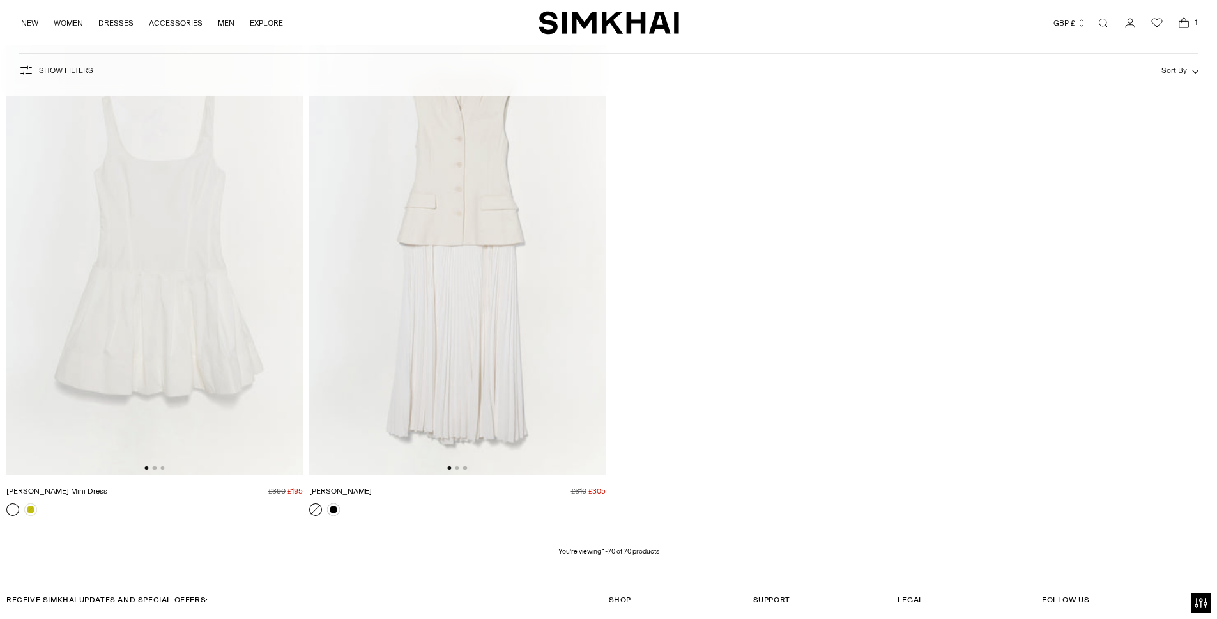
click at [540, 323] on img at bounding box center [457, 252] width 297 height 445
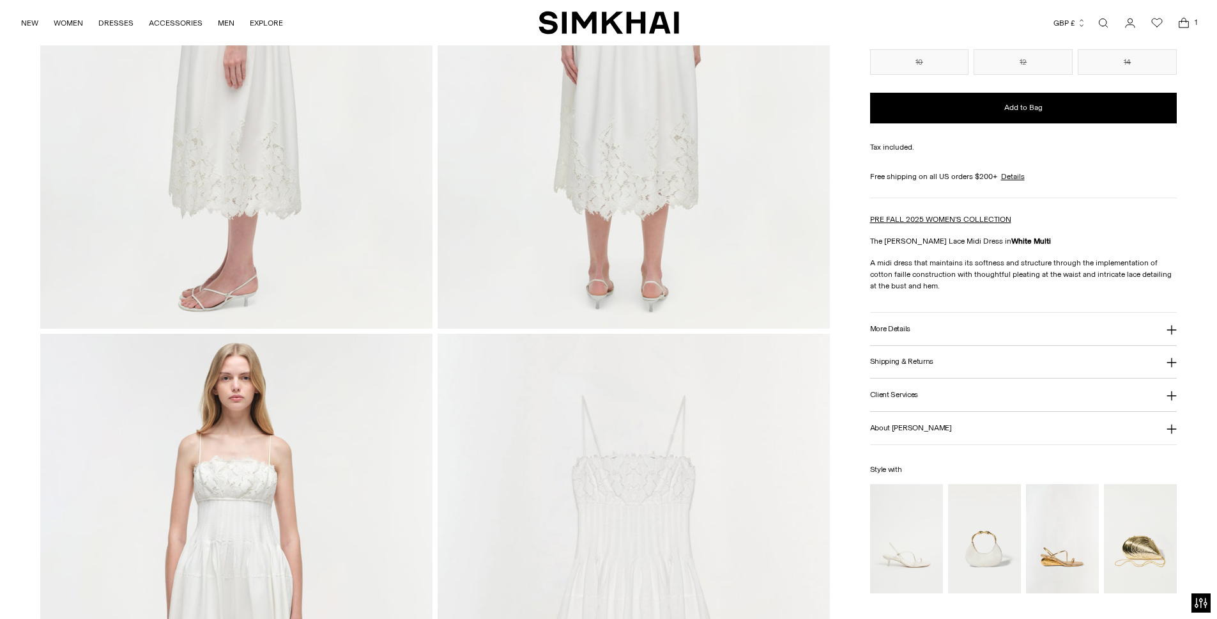
scroll to position [1150, 0]
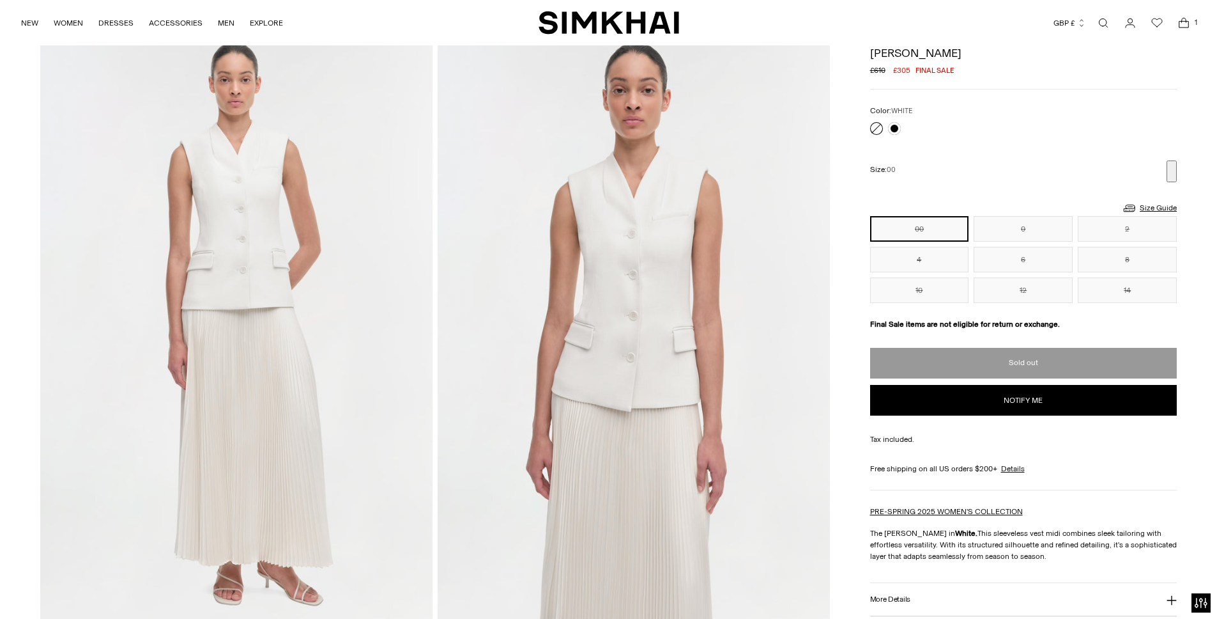
scroll to position [78, 0]
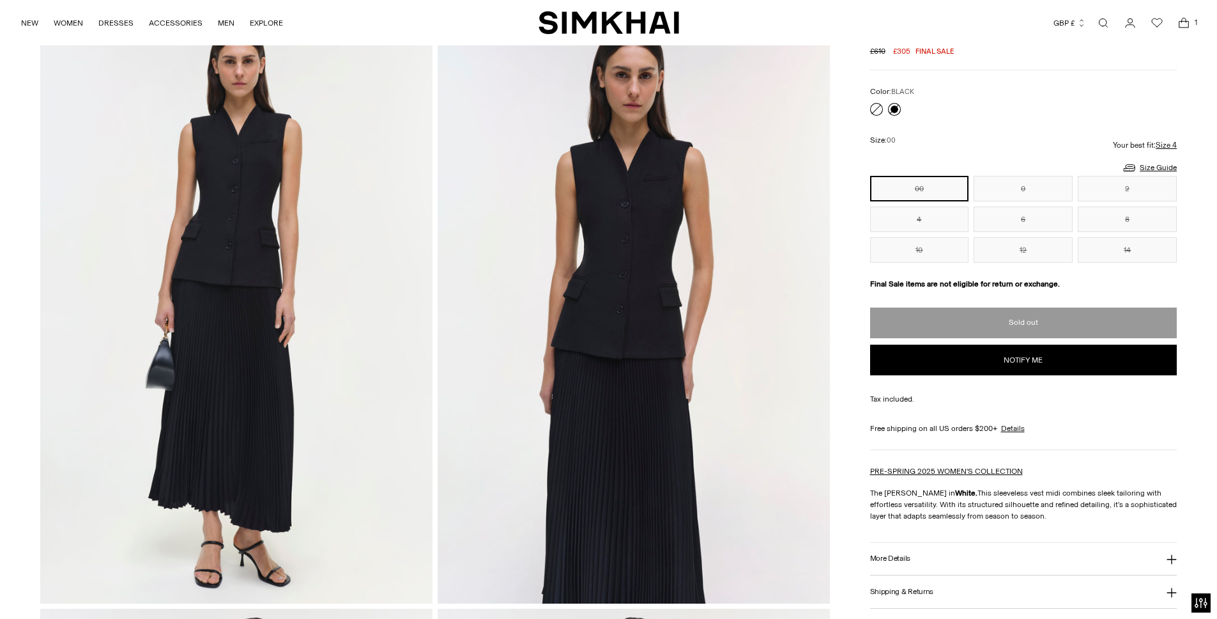
click at [894, 109] on link at bounding box center [894, 109] width 13 height 13
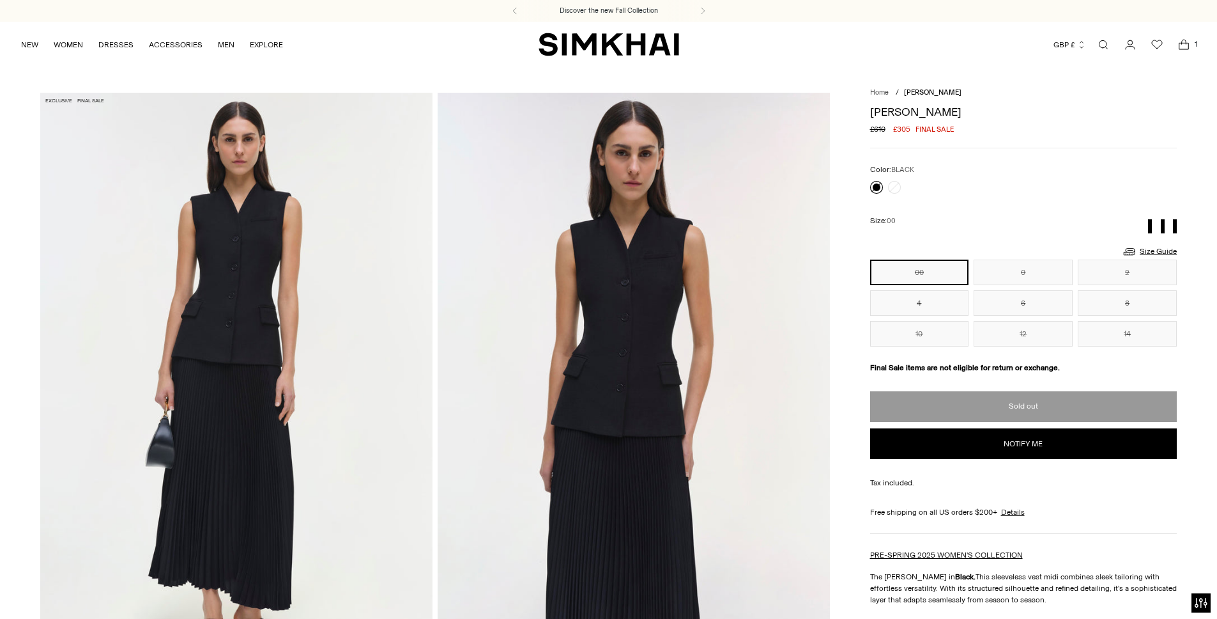
click at [1194, 44] on span "1" at bounding box center [1197, 44] width 12 height 12
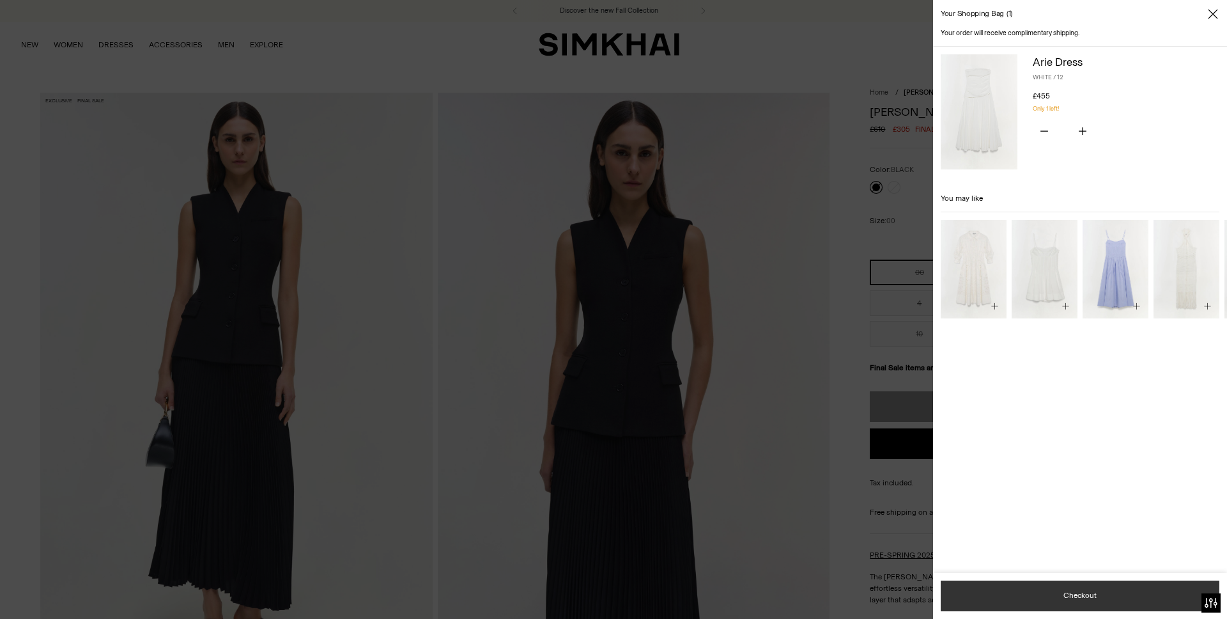
click at [1117, 583] on button "Checkout" at bounding box center [1080, 595] width 279 height 31
